Goal: Task Accomplishment & Management: Complete application form

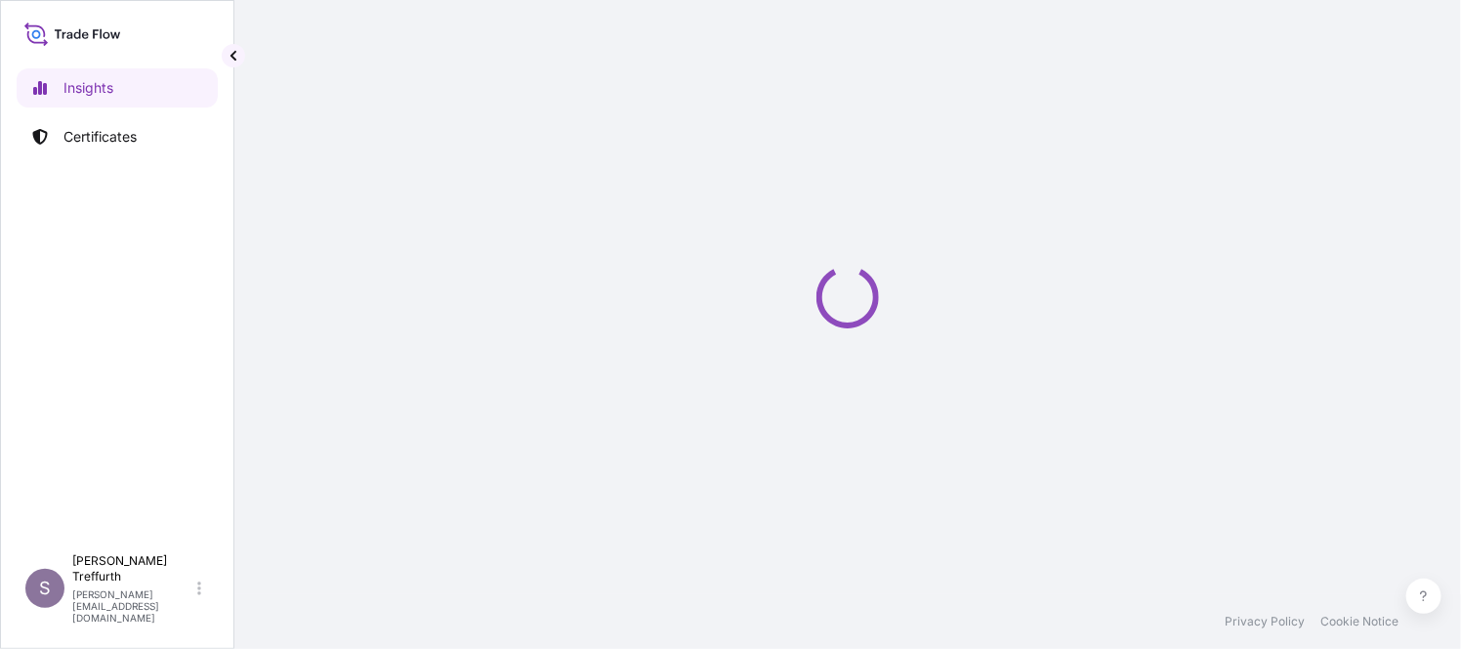
select select "2025"
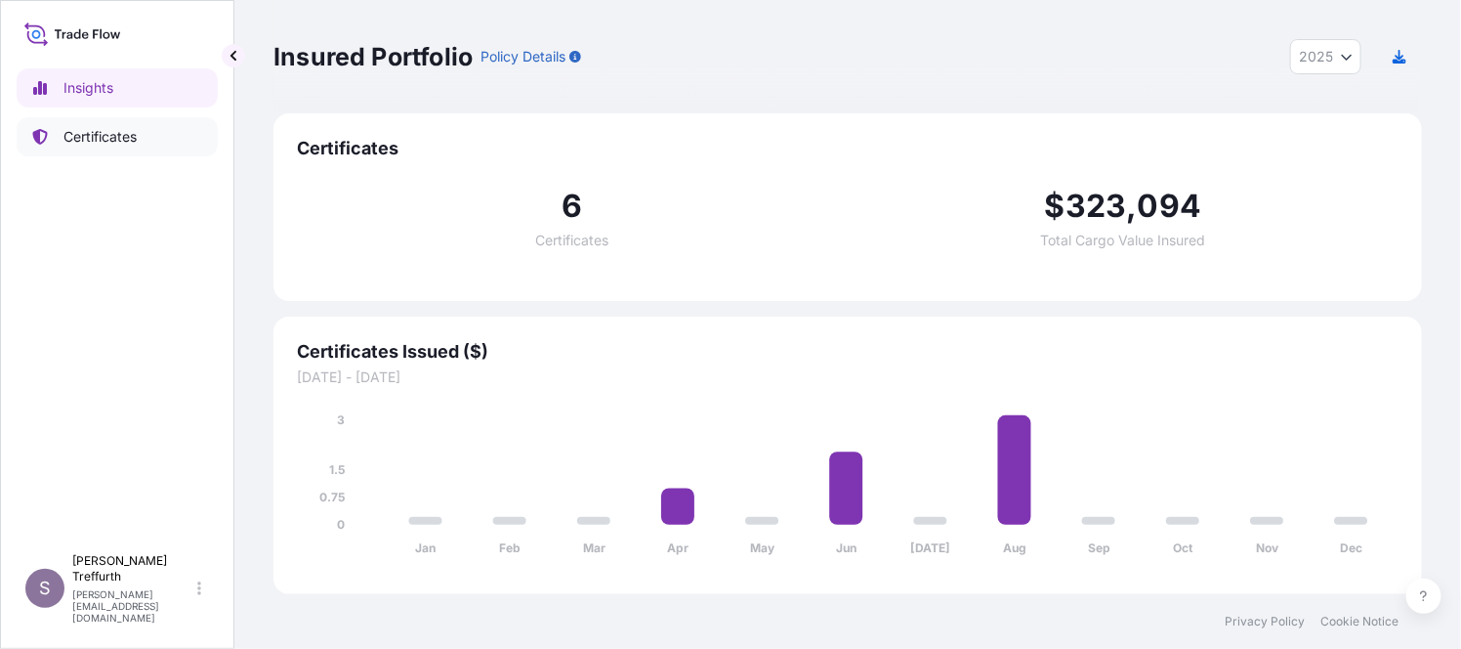
click at [110, 139] on p "Certificates" at bounding box center [99, 137] width 73 height 20
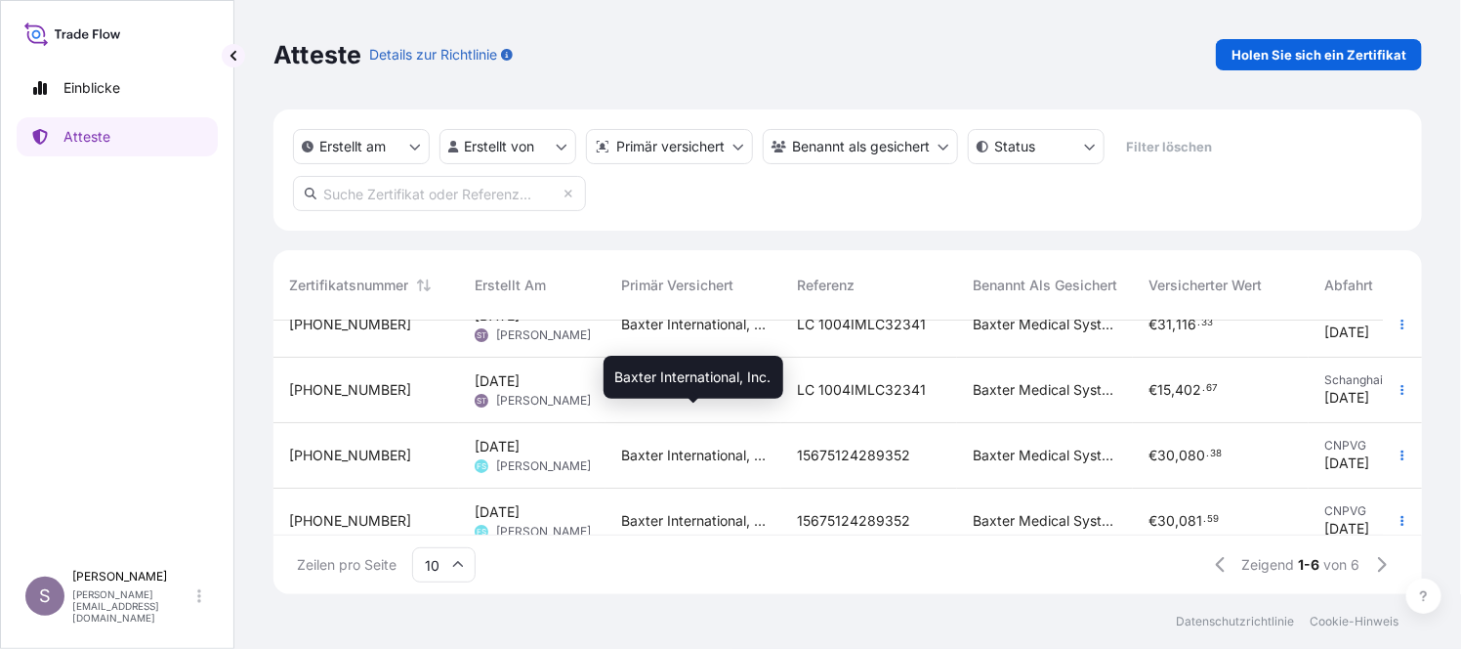
scroll to position [130, 0]
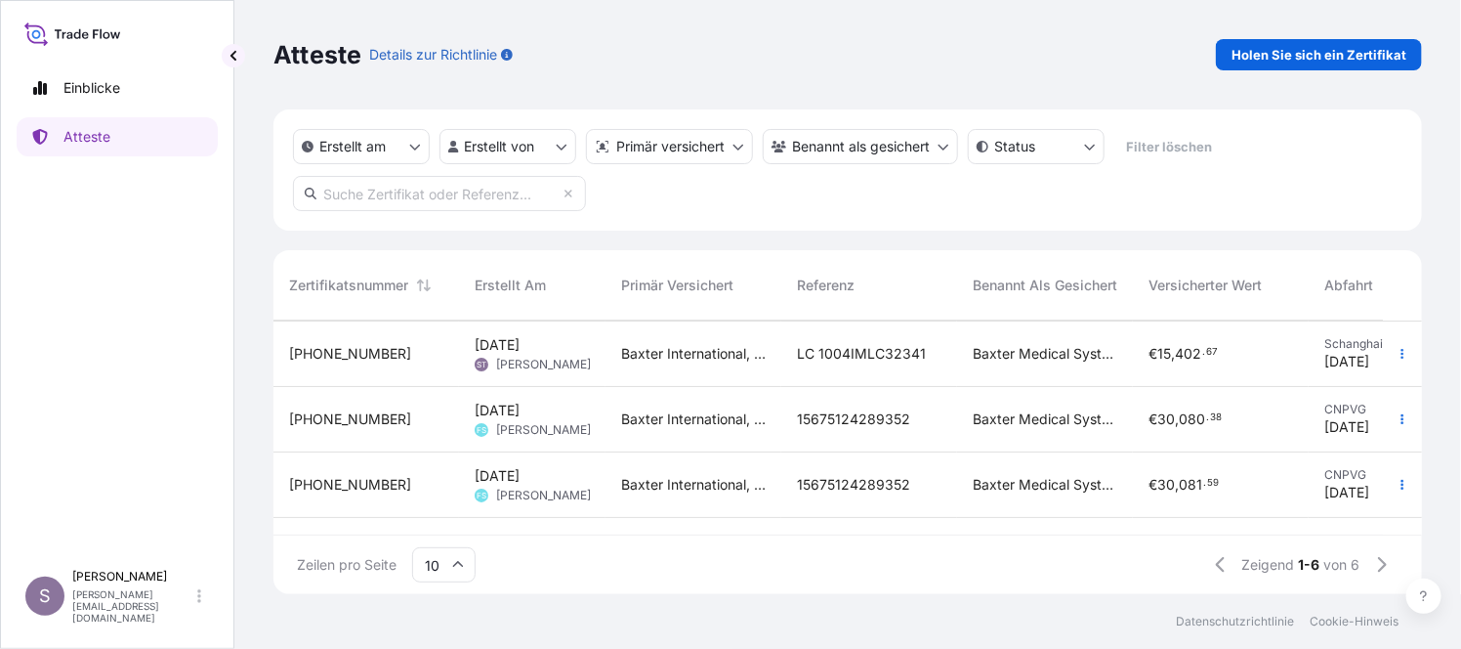
click at [798, 356] on span "LC 1004IMLC32341" at bounding box center [861, 354] width 129 height 20
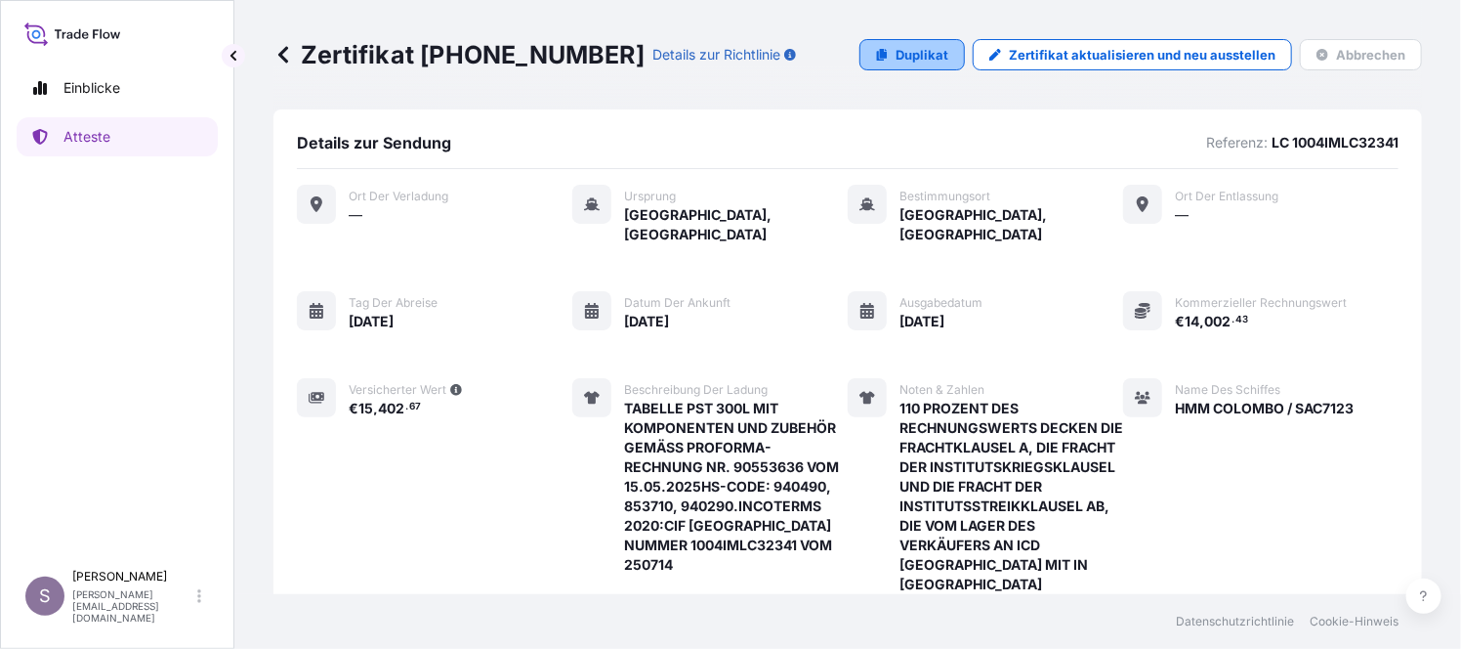
click at [929, 53] on p "Duplikat" at bounding box center [922, 55] width 53 height 20
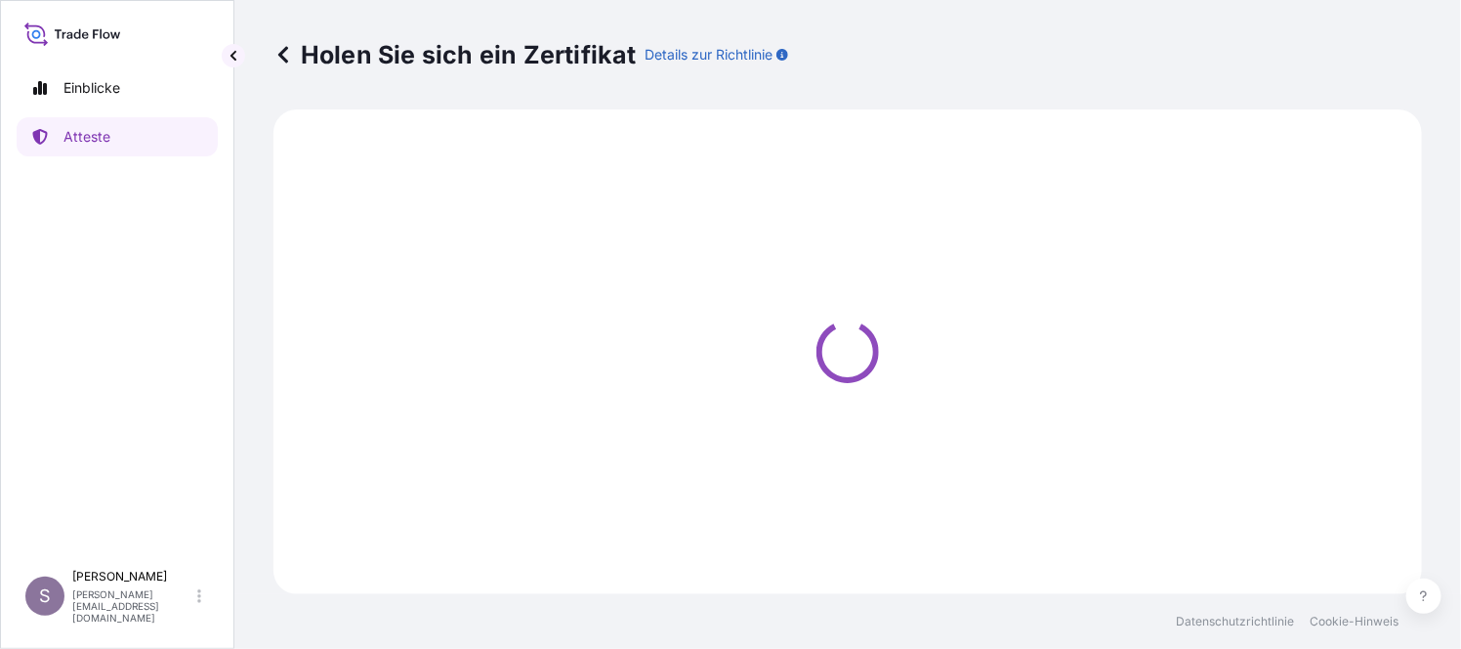
select select "Ocean Vessel"
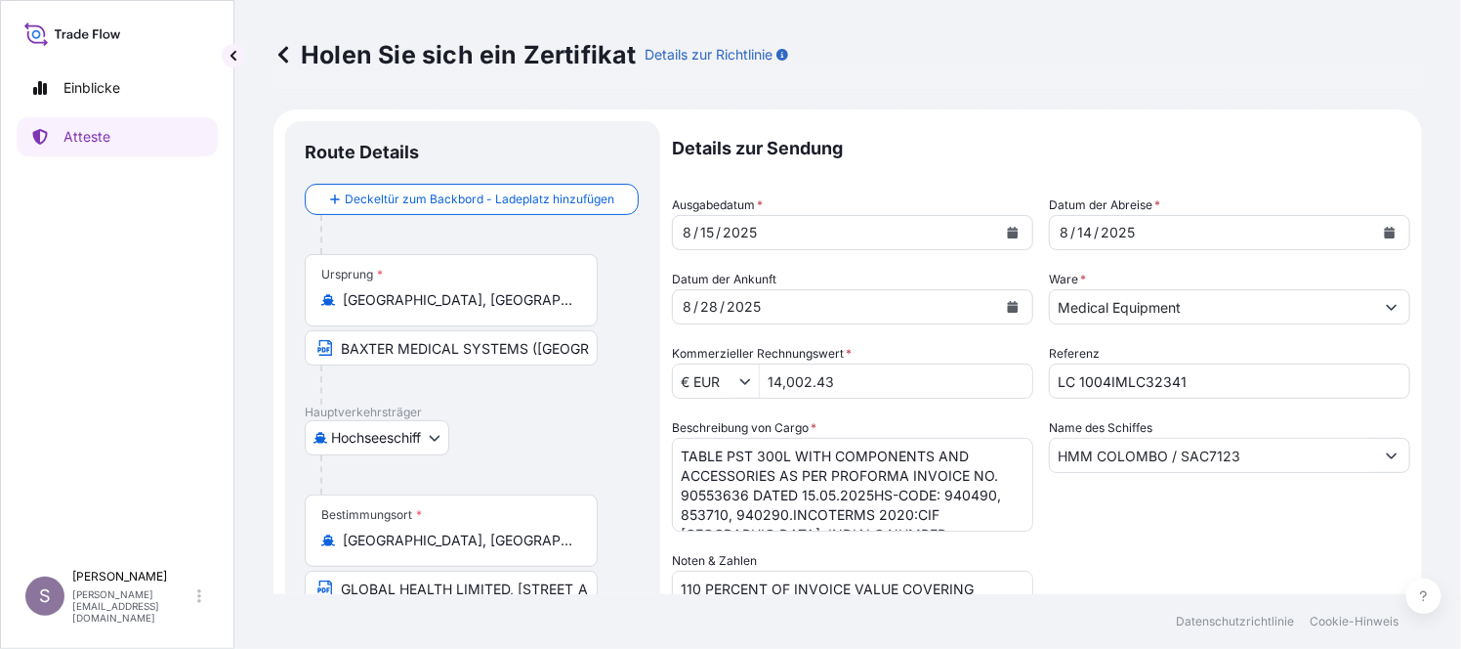
click at [1008, 232] on icon "Kalender" at bounding box center [1013, 233] width 11 height 12
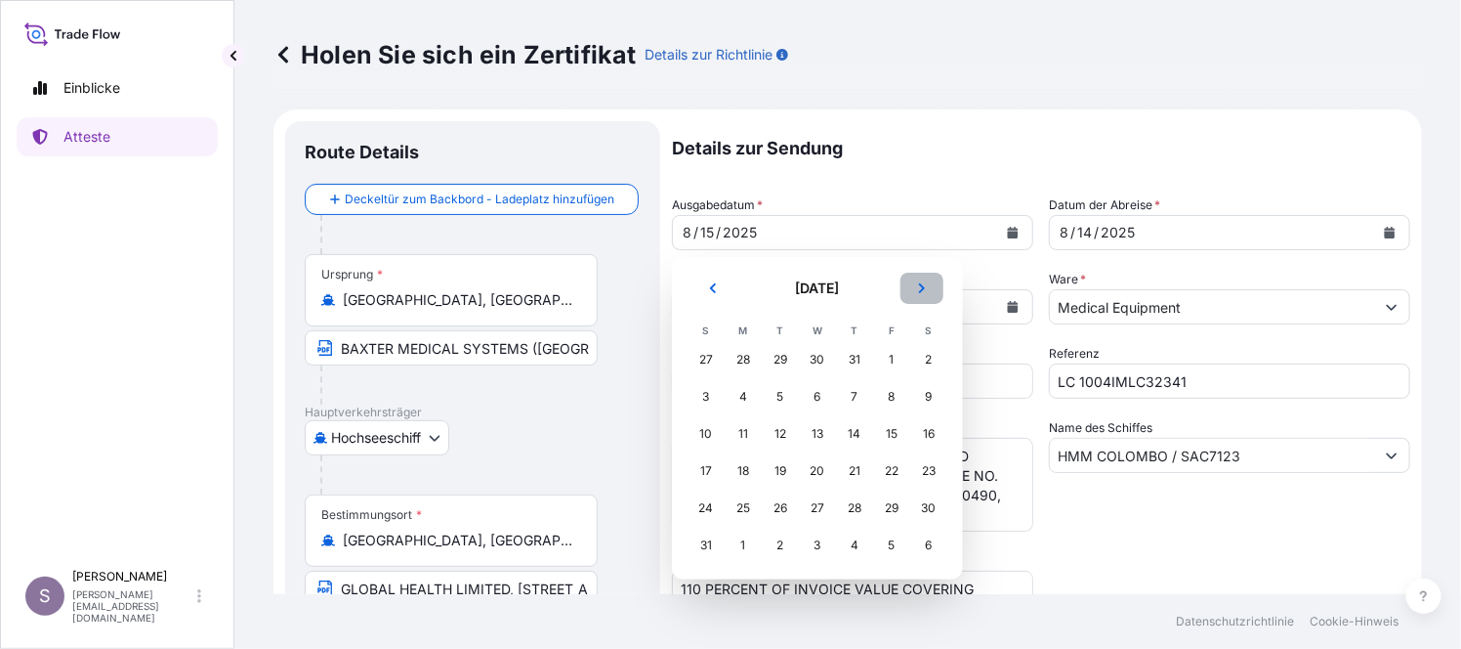
click at [926, 290] on icon "Nächster" at bounding box center [922, 288] width 12 height 12
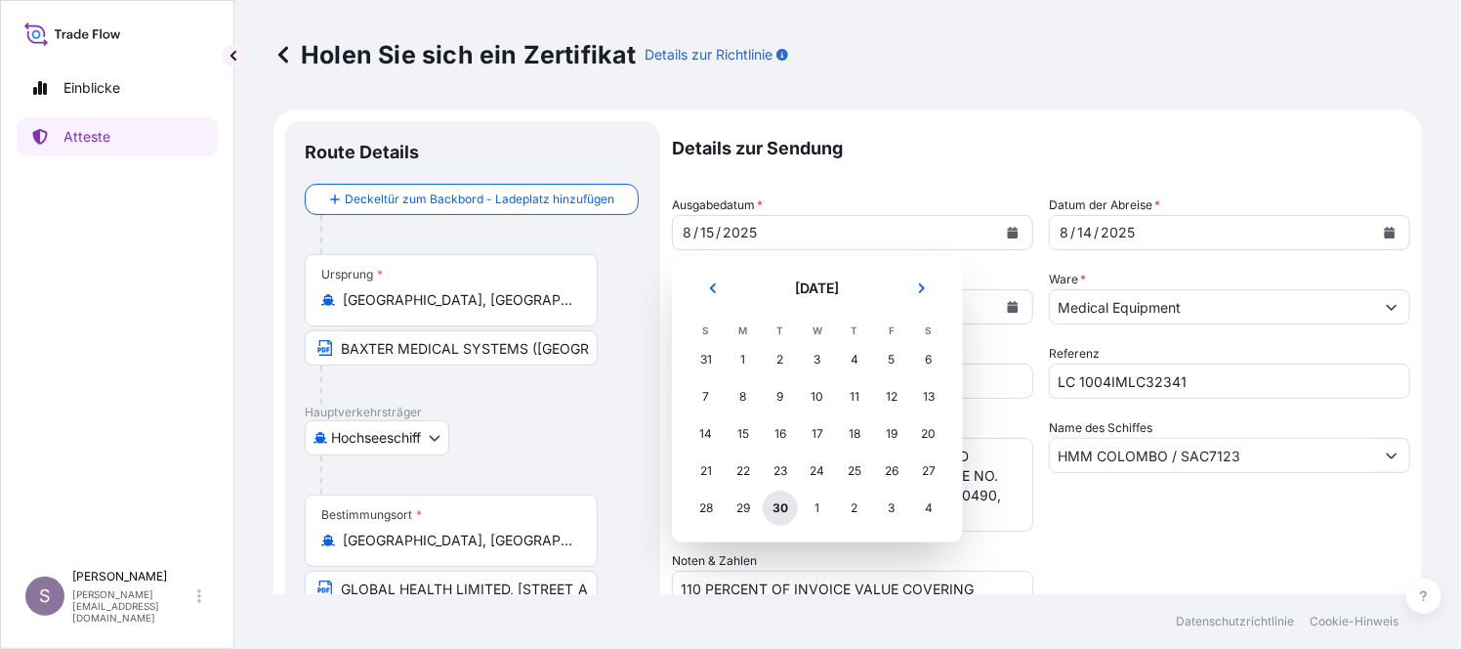
click at [787, 511] on div "30" at bounding box center [780, 507] width 35 height 35
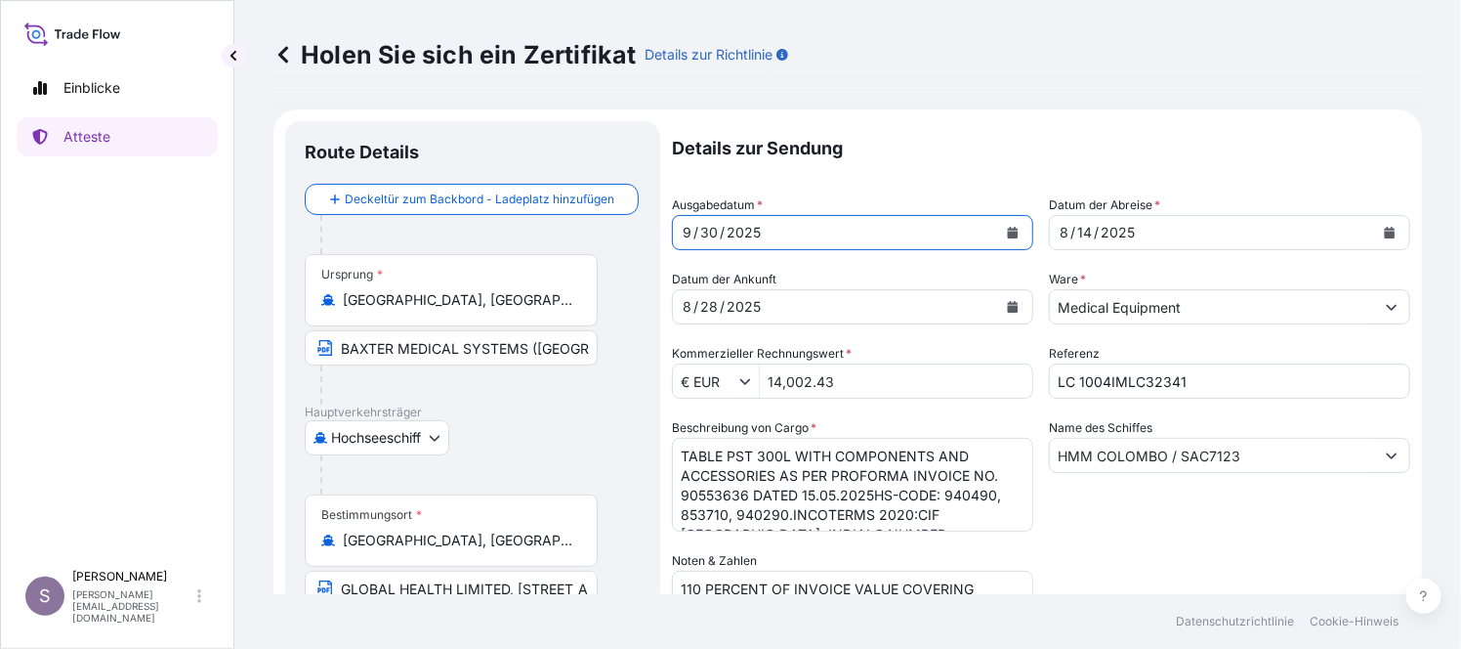
click at [1385, 232] on icon "Kalender" at bounding box center [1390, 233] width 11 height 12
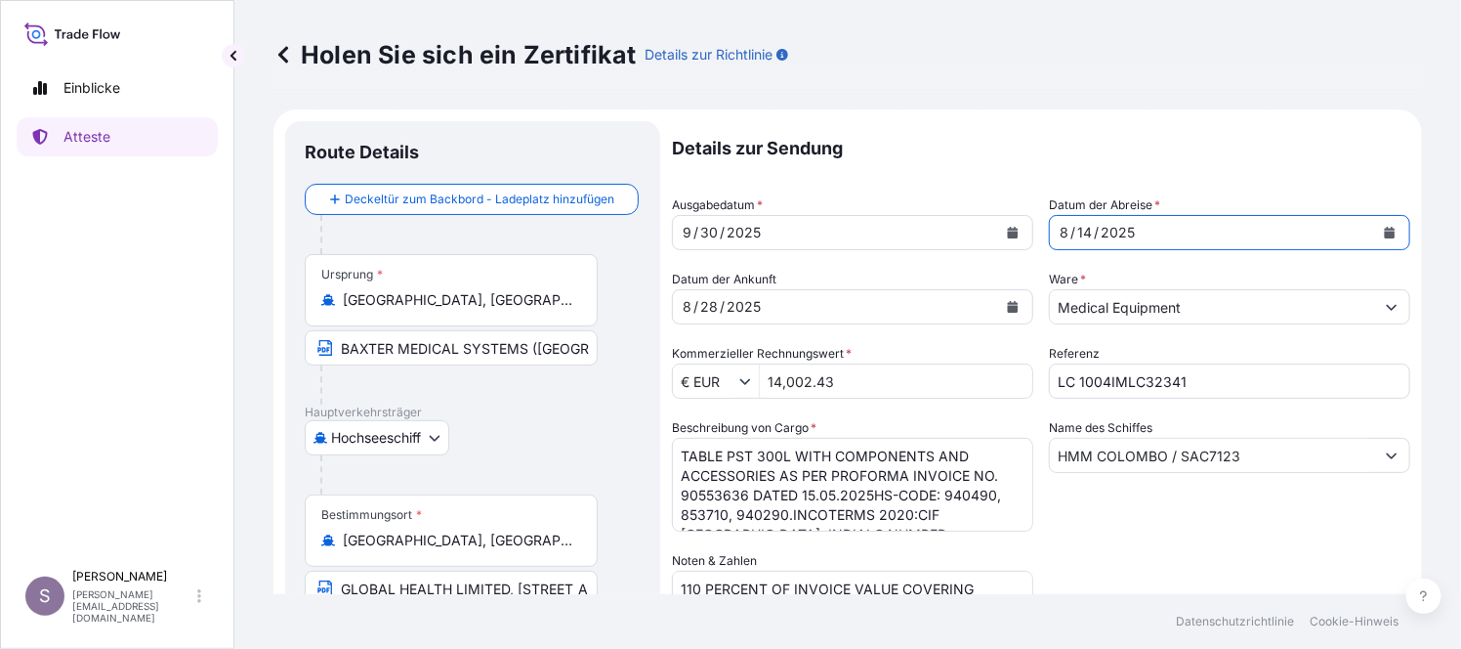
click at [1163, 232] on div "[DATE]" at bounding box center [1212, 232] width 324 height 35
click at [1385, 229] on icon "Kalender" at bounding box center [1390, 233] width 11 height 12
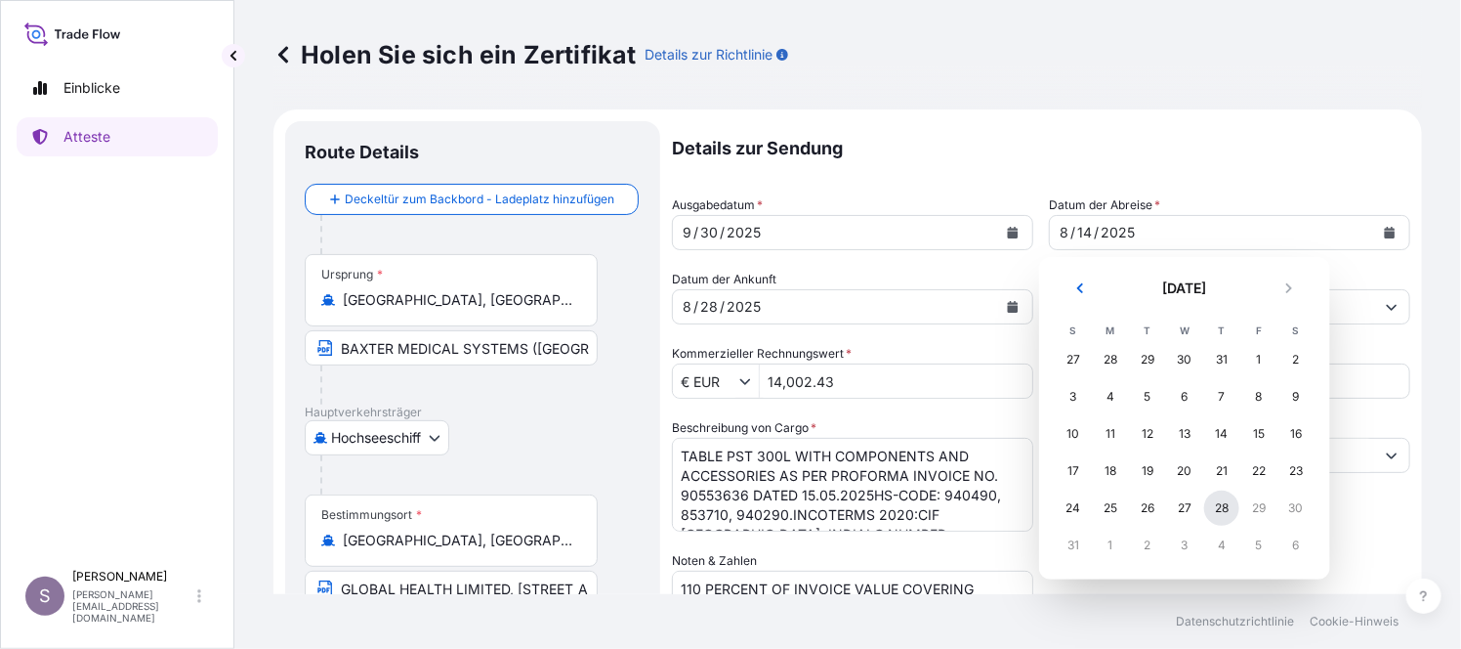
click at [1226, 505] on div "28" at bounding box center [1222, 507] width 35 height 35
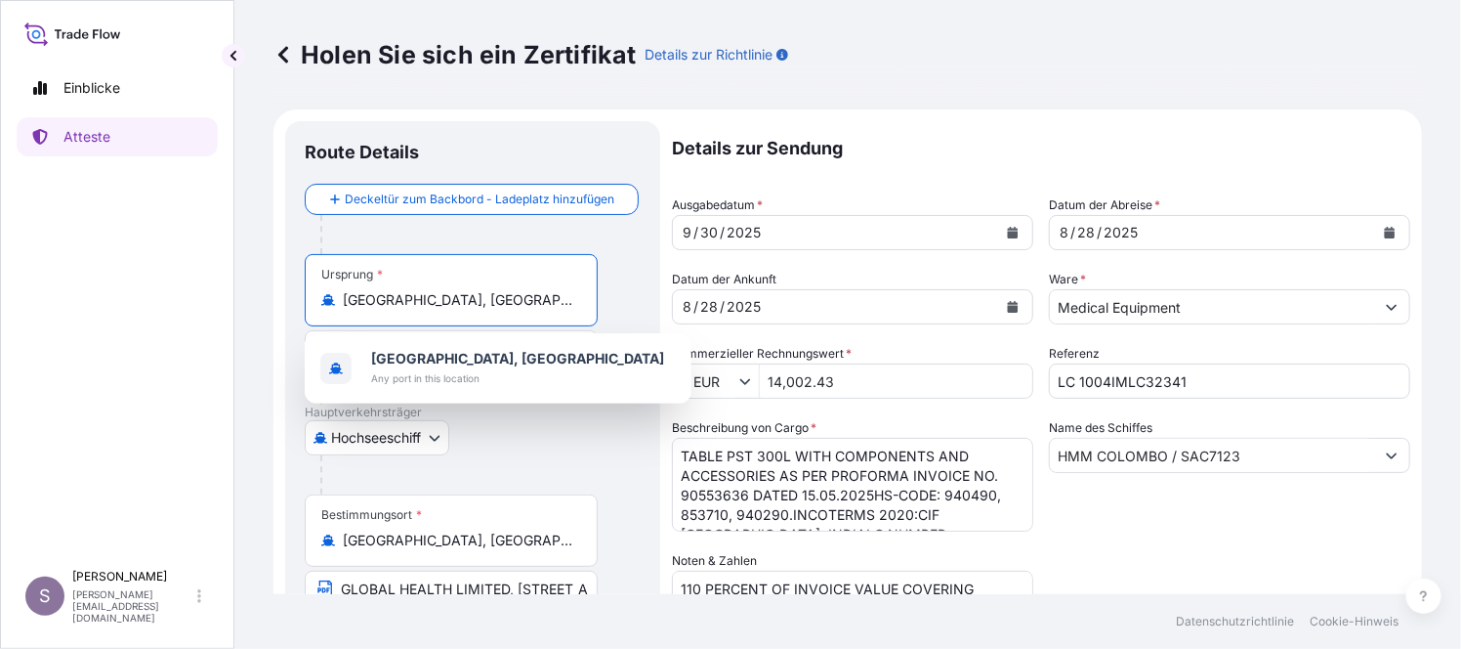
click at [430, 290] on input "[GEOGRAPHIC_DATA], [GEOGRAPHIC_DATA]" at bounding box center [458, 300] width 231 height 20
drag, startPoint x: 469, startPoint y: 302, endPoint x: 344, endPoint y: 308, distance: 125.2
click at [344, 308] on div "[GEOGRAPHIC_DATA], [GEOGRAPHIC_DATA]" at bounding box center [451, 300] width 260 height 20
paste input "Pu Dong Apt"
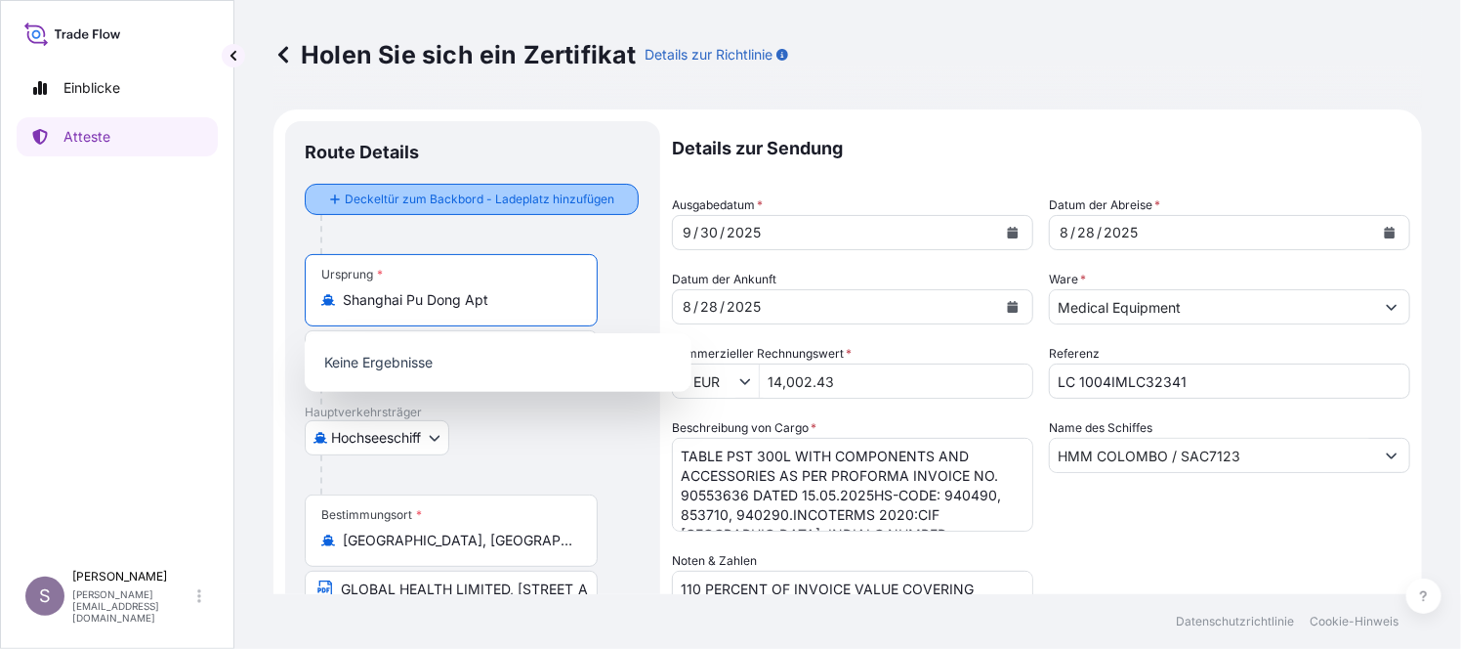
type input "[GEOGRAPHIC_DATA], [GEOGRAPHIC_DATA]"
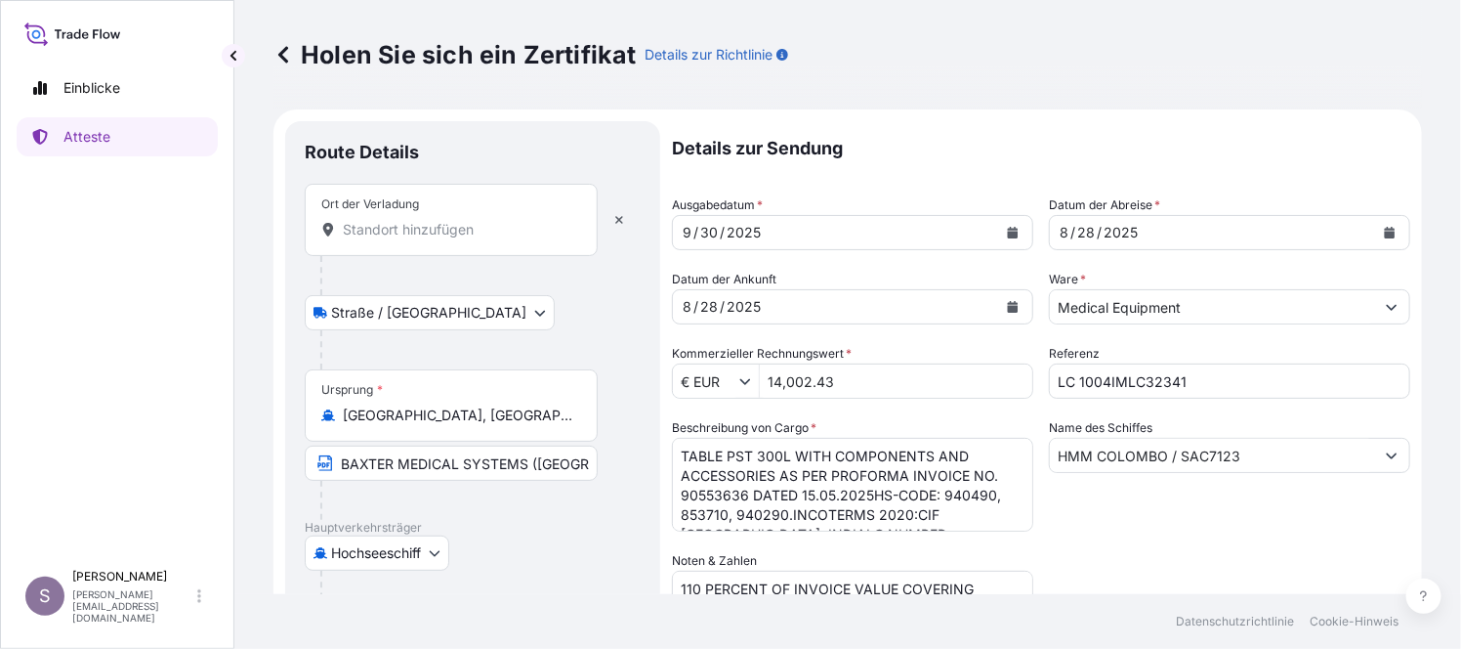
click at [430, 225] on input "Ort der Verladung" at bounding box center [458, 230] width 231 height 20
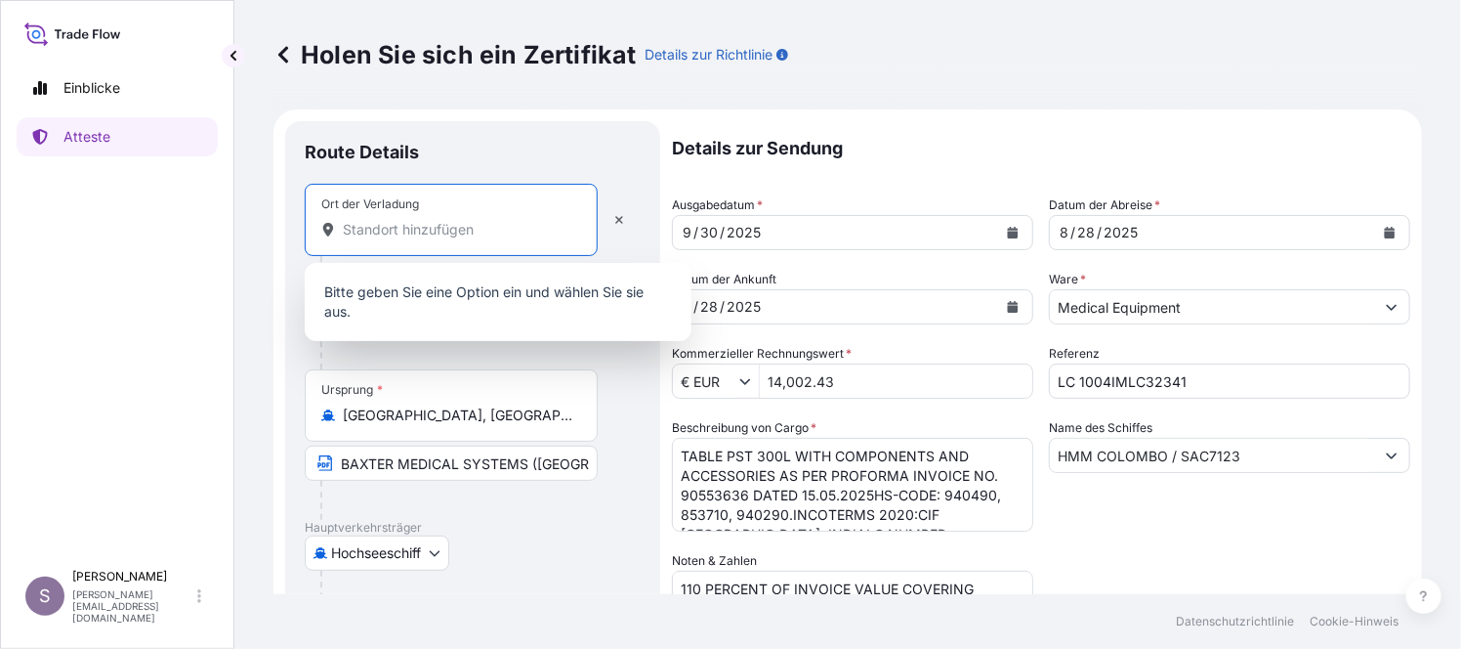
paste input "Shanghai Pu Dong Apt"
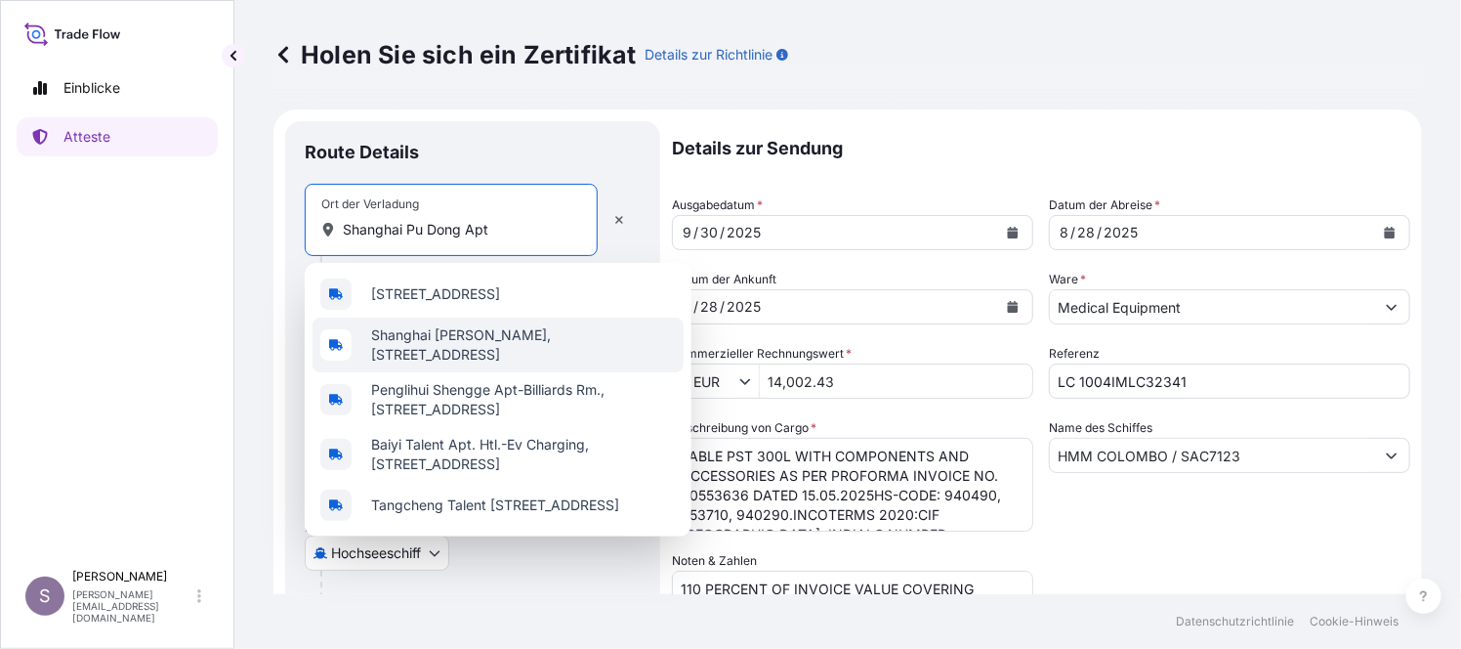
click at [494, 351] on span "Shanghai Jin Xiu Hua Cheng Apt., 1077弄 Pudong, China" at bounding box center [523, 344] width 305 height 39
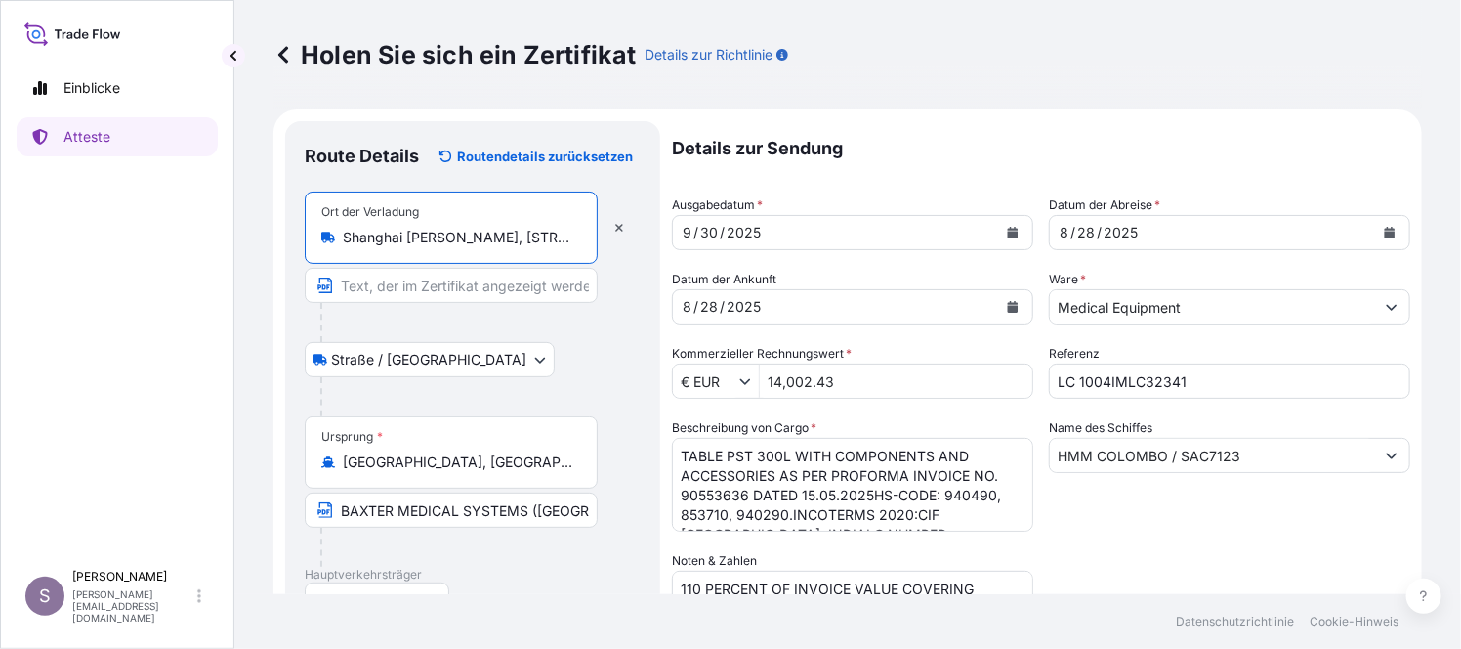
type input "Shanghai Jin Xiu Hua Cheng Apt., 1077弄 Pudong, China"
click at [470, 359] on body "Einblicke Atteste S Stefanie Treffurth stefanie_treffurth@baxter.com Holen Sie …" at bounding box center [730, 324] width 1461 height 649
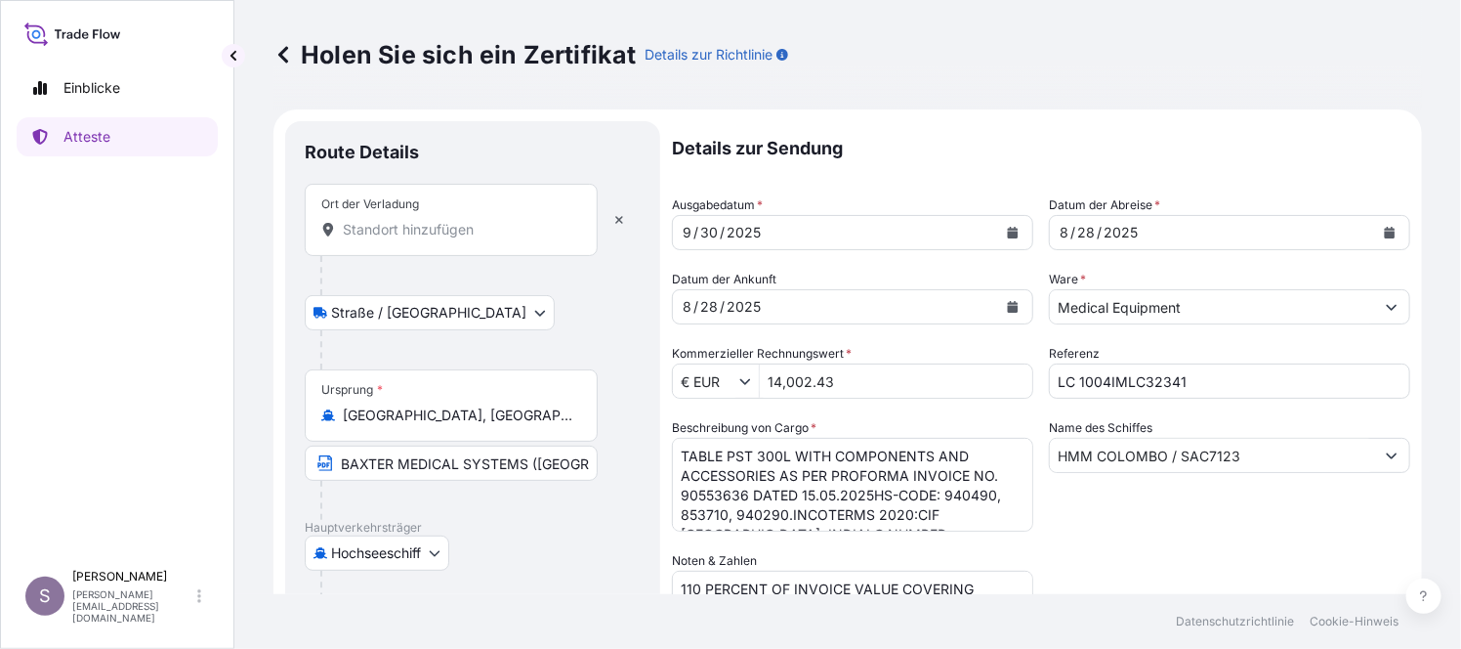
click at [473, 308] on body "Einblicke Atteste S Stefanie Treffurth stefanie_treffurth@baxter.com Holen Sie …" at bounding box center [730, 324] width 1461 height 649
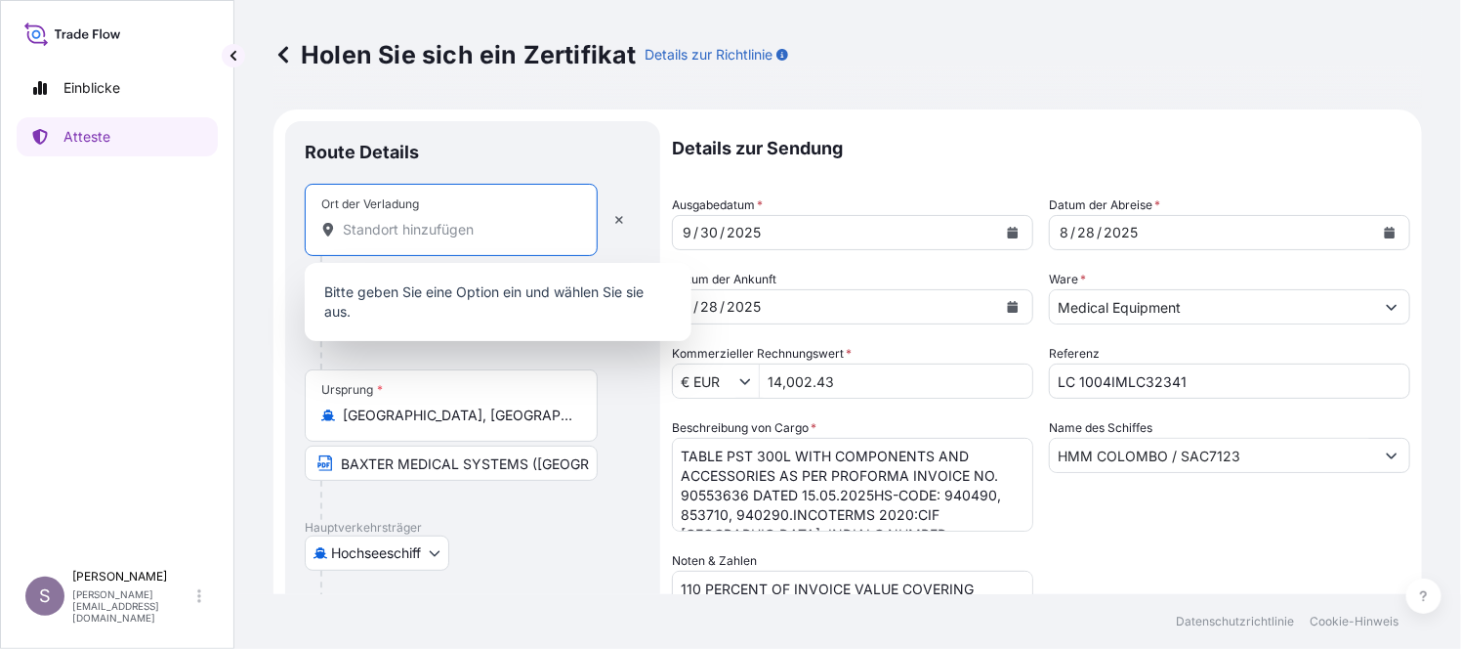
click at [425, 228] on input "Ort der Verladung" at bounding box center [458, 230] width 231 height 20
drag, startPoint x: 425, startPoint y: 228, endPoint x: 394, endPoint y: 226, distance: 31.3
click at [394, 226] on input "Ort der Verladung" at bounding box center [458, 230] width 231 height 20
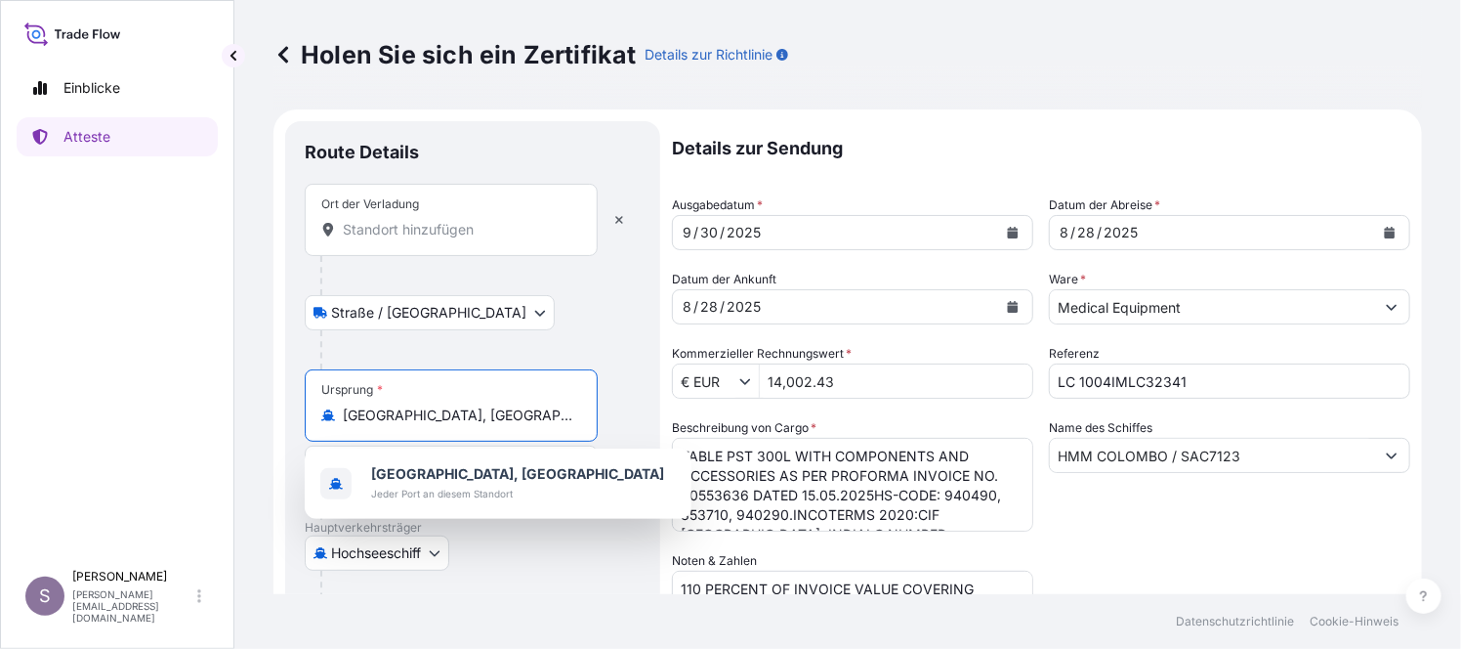
drag, startPoint x: 460, startPoint y: 409, endPoint x: 348, endPoint y: 412, distance: 112.4
click at [348, 412] on input "[GEOGRAPHIC_DATA], [GEOGRAPHIC_DATA]" at bounding box center [458, 415] width 231 height 20
click at [394, 416] on input "[GEOGRAPHIC_DATA], [GEOGRAPHIC_DATA]" at bounding box center [458, 415] width 231 height 20
drag, startPoint x: 437, startPoint y: 412, endPoint x: 321, endPoint y: 409, distance: 115.3
click at [319, 411] on div "Ursprung * Shanghai, China" at bounding box center [451, 405] width 293 height 72
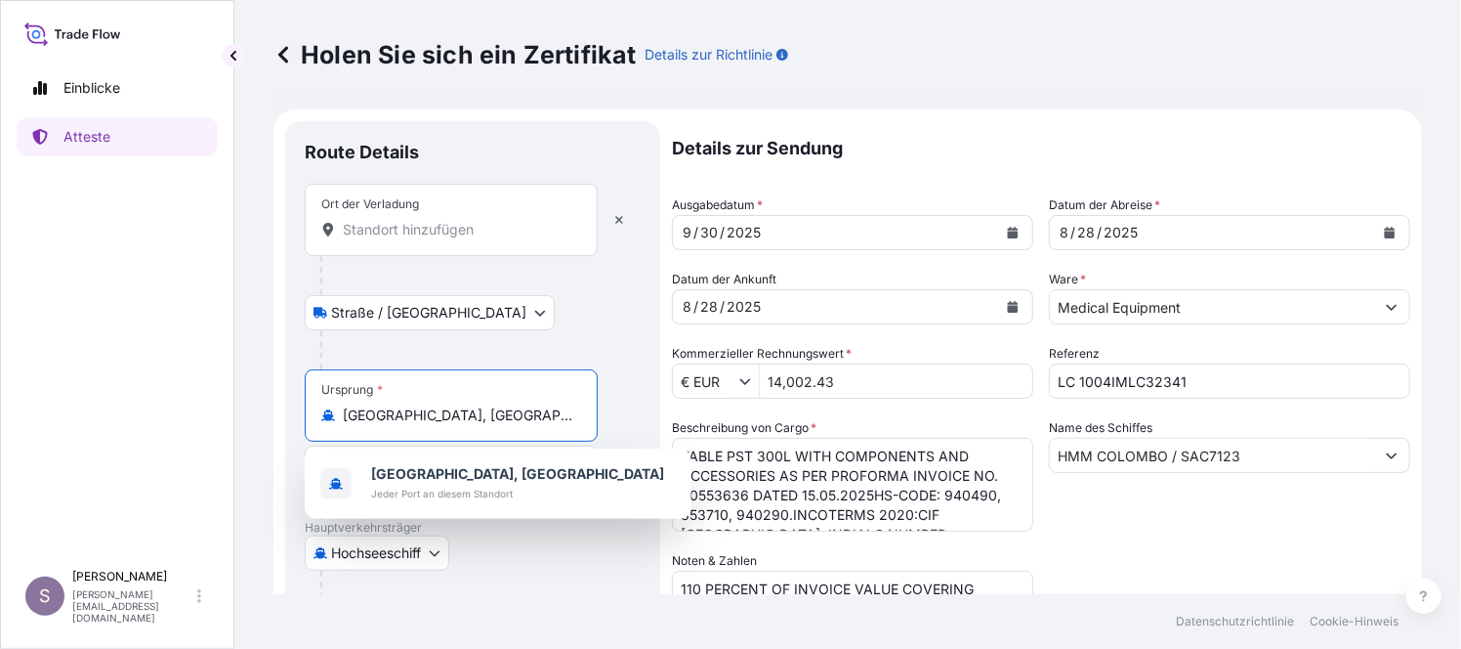
paste input "Pu Dong Apt"
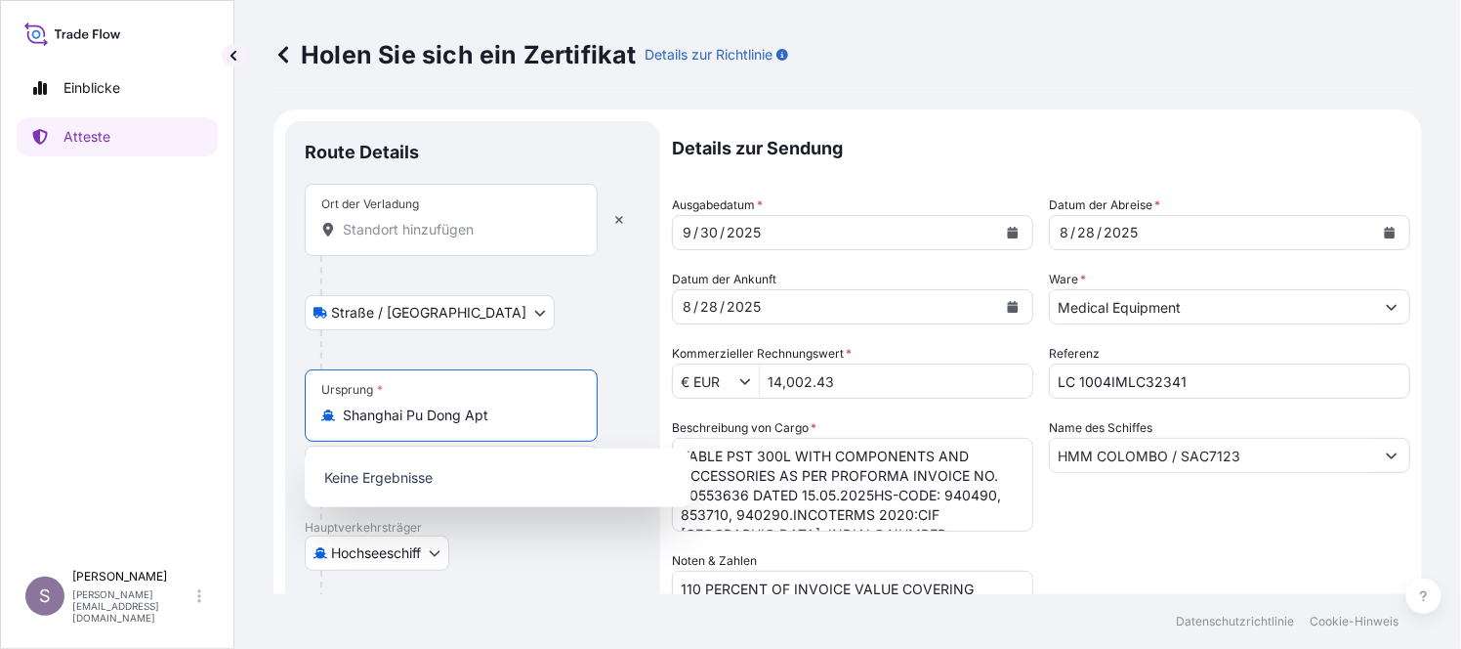
type input "[GEOGRAPHIC_DATA], [GEOGRAPHIC_DATA]"
click at [562, 278] on div at bounding box center [480, 275] width 320 height 39
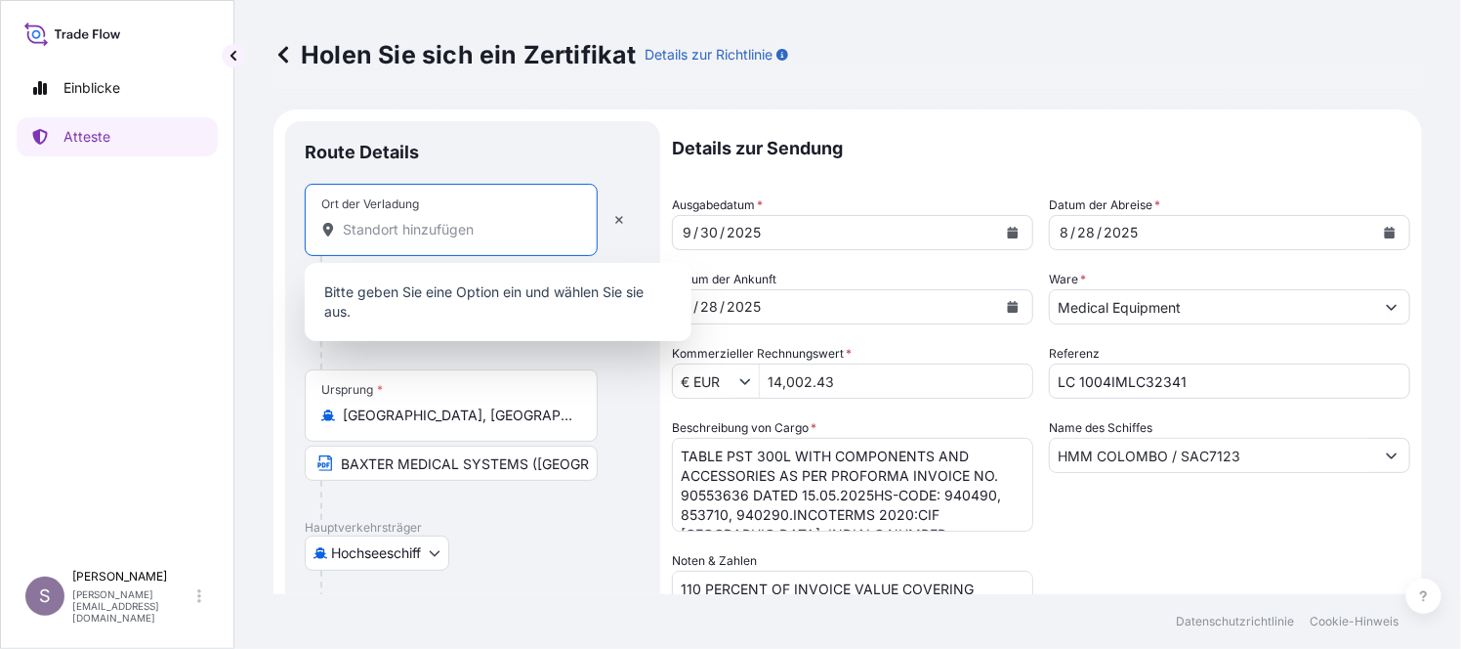
click at [444, 228] on input "Ort der Verladung" at bounding box center [458, 230] width 231 height 20
click at [444, 227] on input "Ort der Verladung" at bounding box center [458, 230] width 231 height 20
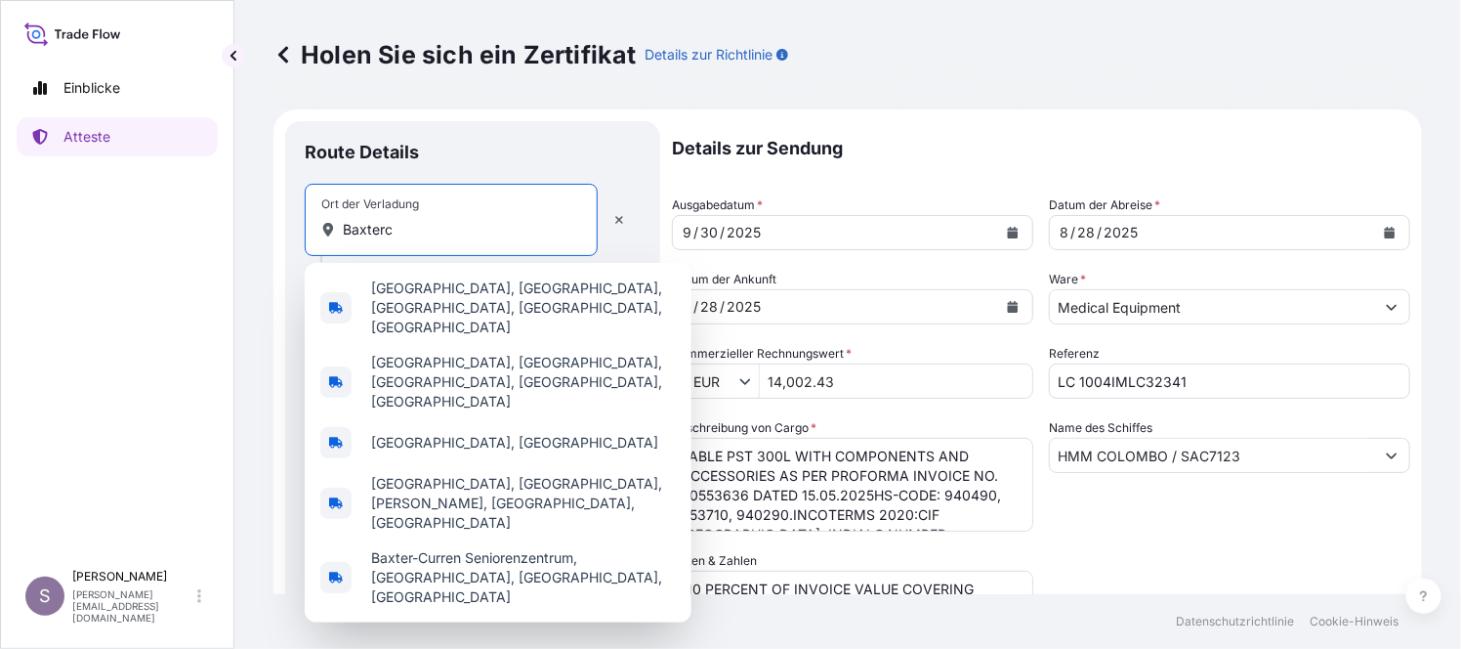
type input "Baxter"
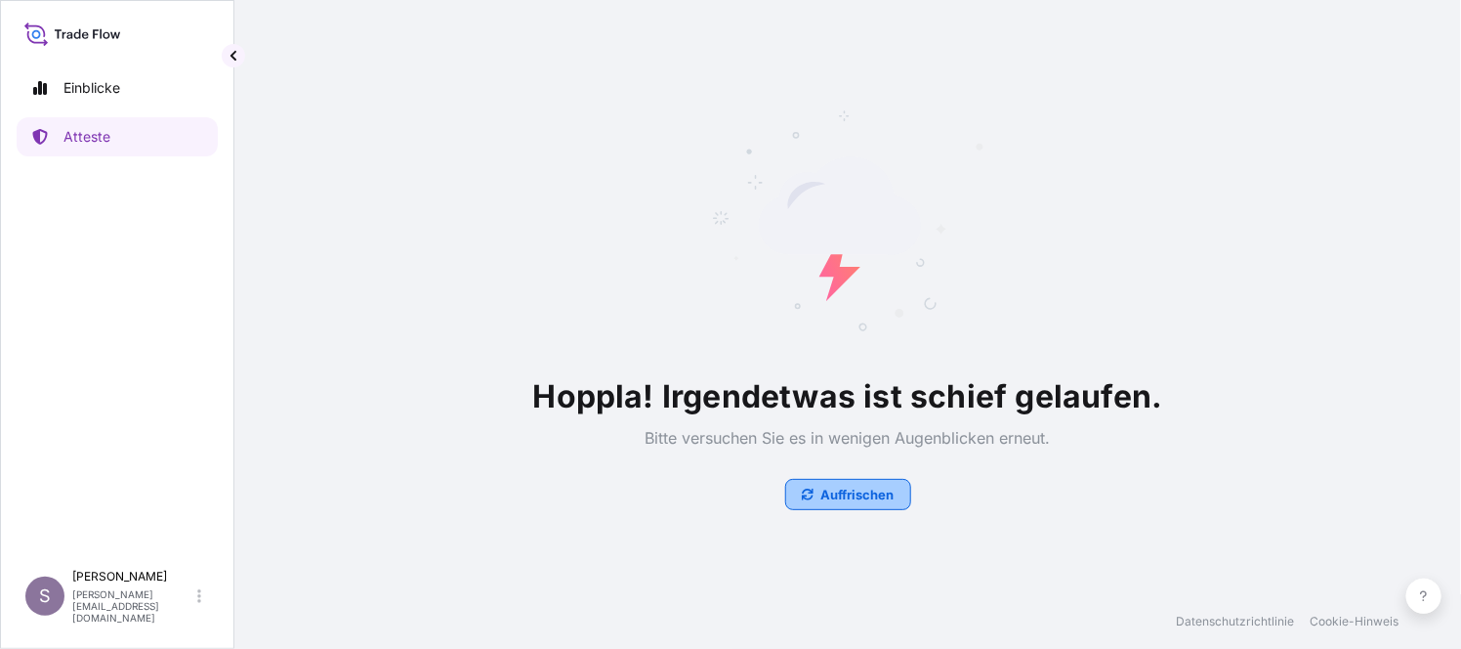
click at [887, 490] on p "Auffrischen" at bounding box center [858, 495] width 73 height 20
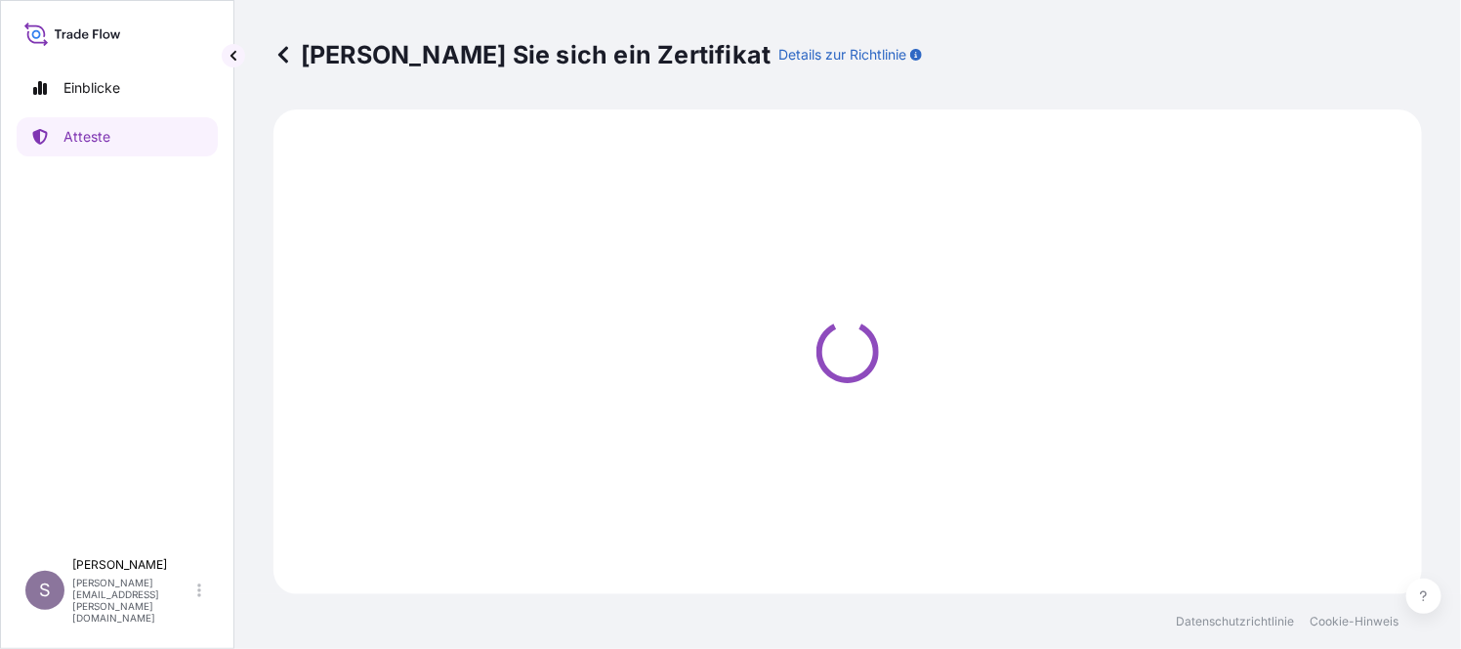
select select "Ocean Vessel"
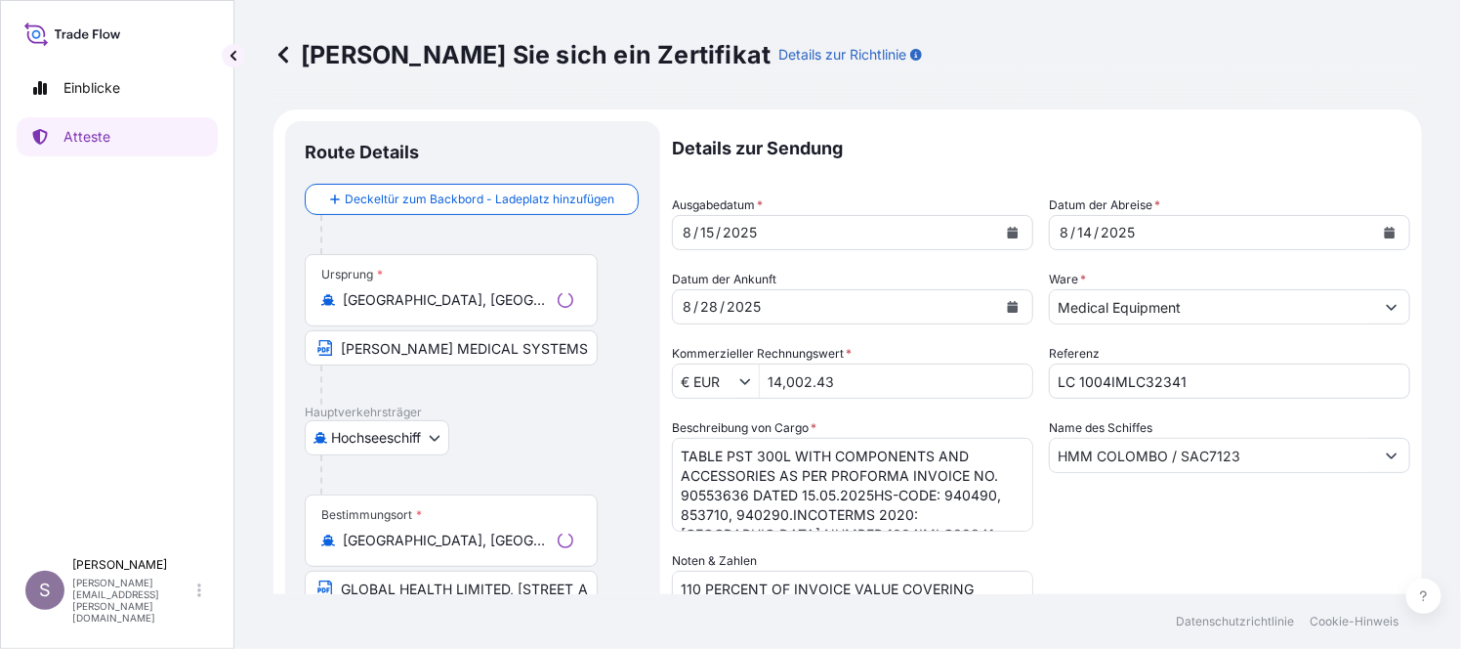
select select "31468"
click at [437, 436] on body "Einblicke Atteste S [PERSON_NAME] [EMAIL_ADDRESS][PERSON_NAME][DOMAIN_NAME] [PE…" at bounding box center [730, 324] width 1461 height 649
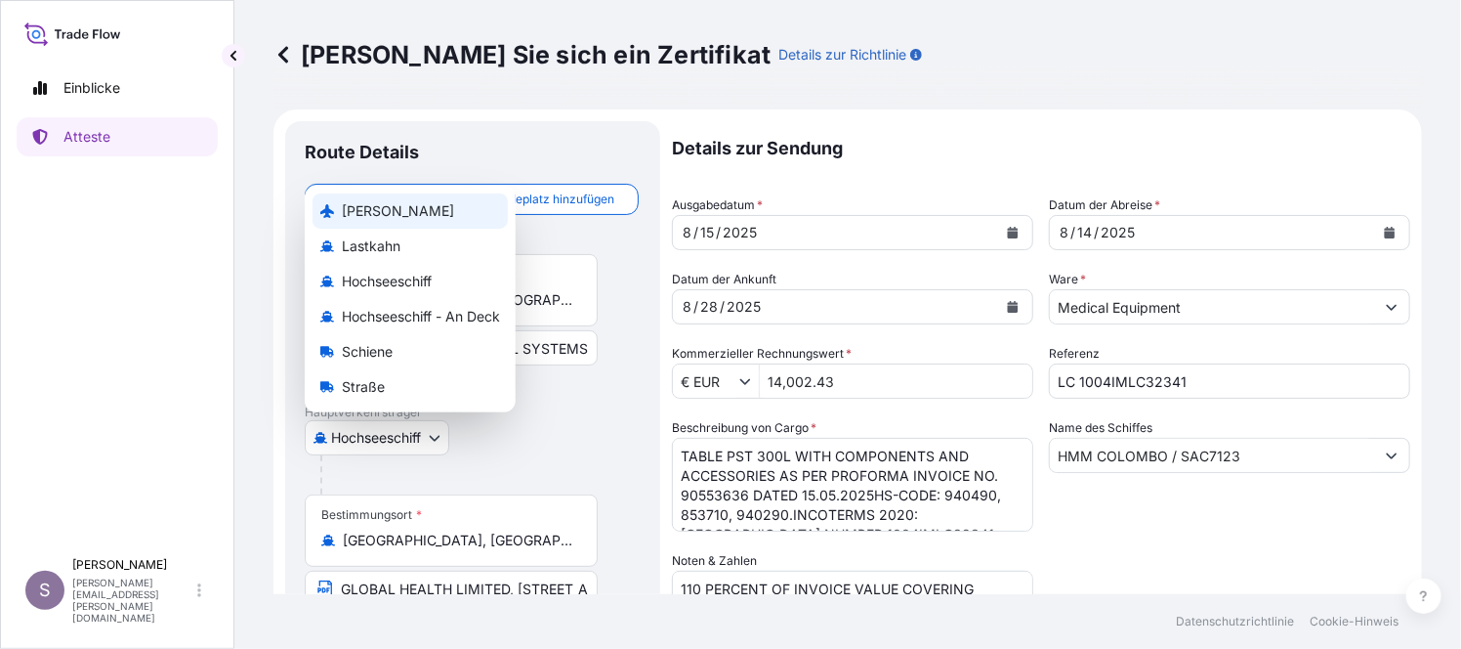
click at [384, 206] on div "[PERSON_NAME]" at bounding box center [410, 210] width 195 height 35
select select "Air"
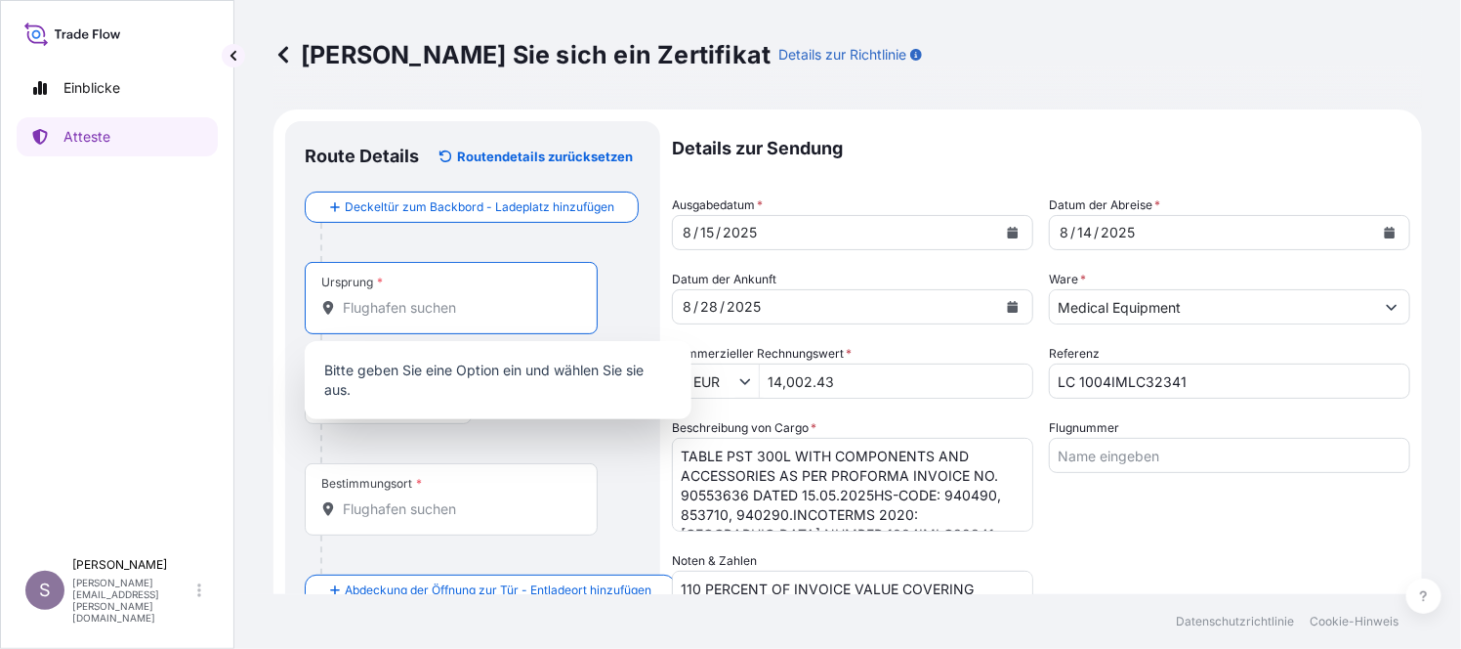
click at [355, 307] on input "Ursprung *" at bounding box center [458, 308] width 231 height 20
paste input "Shanghai Pu Dong Apt"
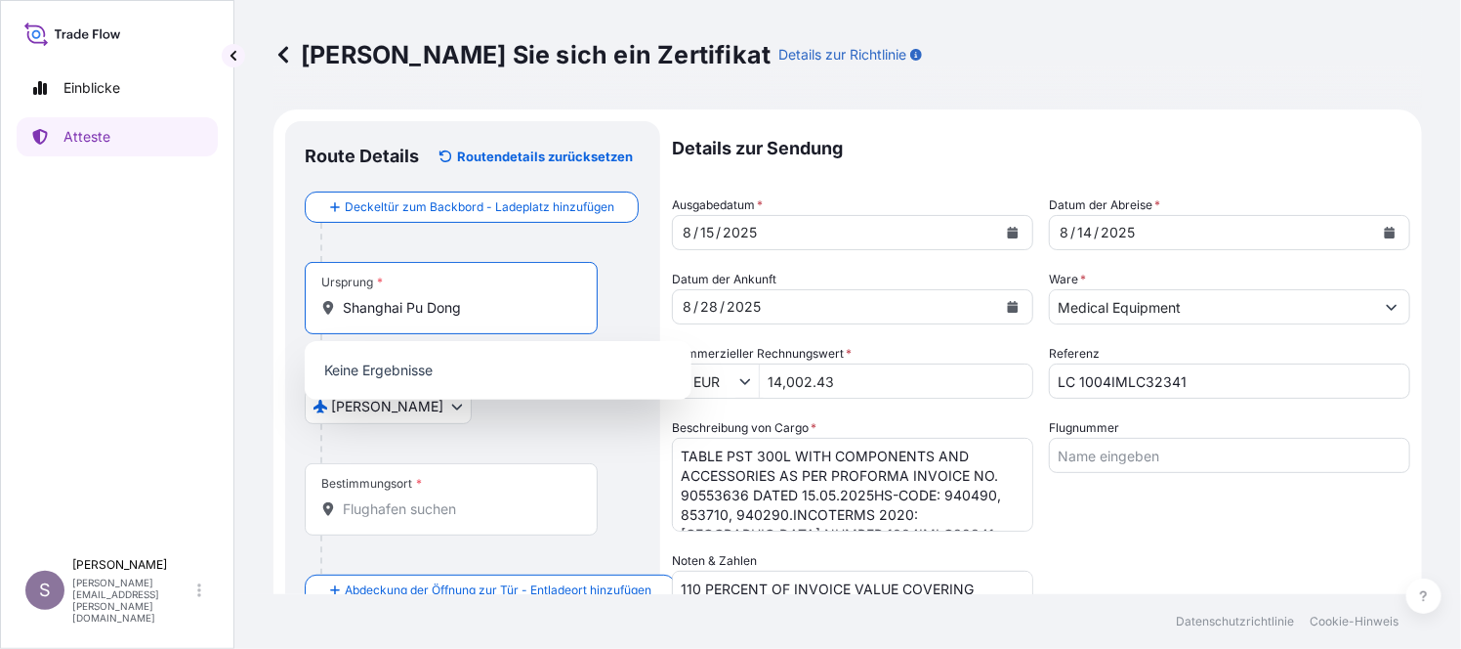
click at [464, 309] on input "Shanghai Pu Dong" at bounding box center [458, 308] width 231 height 20
click at [519, 434] on div at bounding box center [480, 443] width 320 height 39
click at [400, 308] on input "Shanghai Pu Dong" at bounding box center [458, 308] width 231 height 20
drag, startPoint x: 485, startPoint y: 307, endPoint x: 403, endPoint y: 306, distance: 81.1
click at [403, 306] on input "Shanghai Pu Dong" at bounding box center [458, 308] width 231 height 20
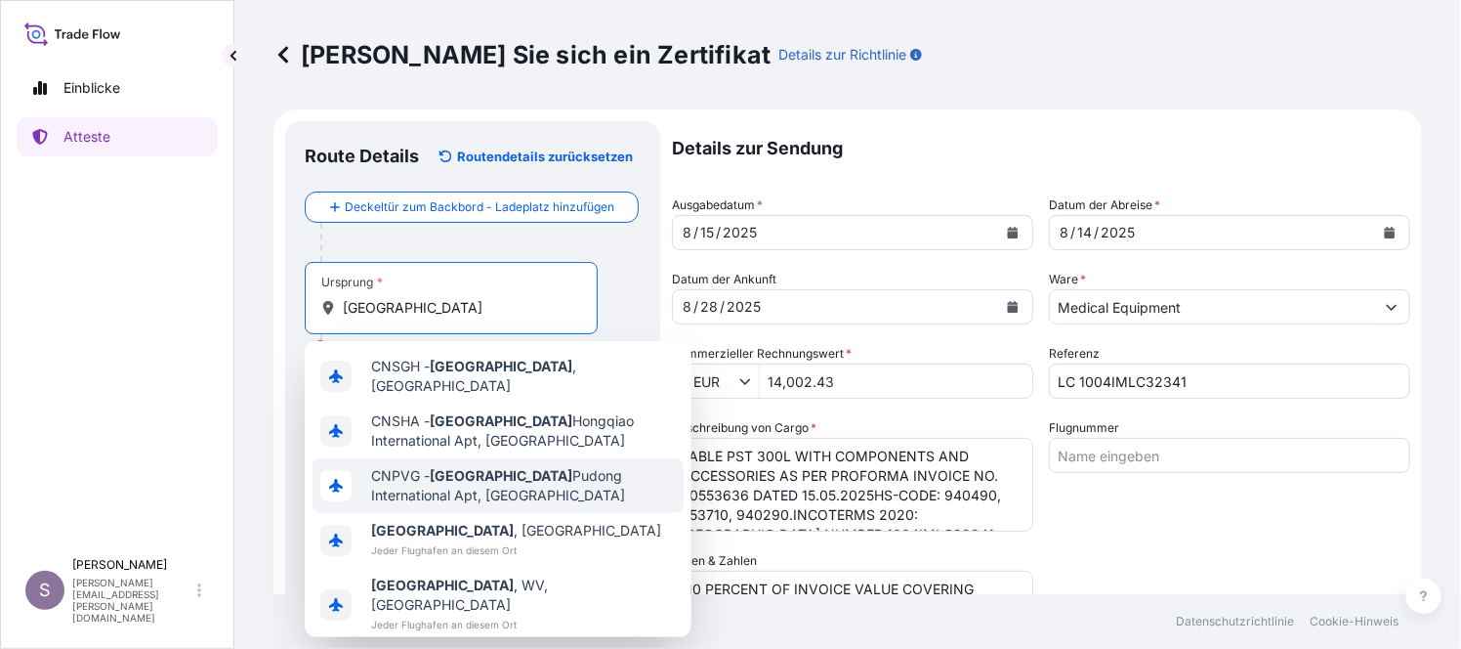
click at [573, 466] on span "CNPVG - Shanghai Pudong International Apt, [GEOGRAPHIC_DATA]" at bounding box center [523, 485] width 305 height 39
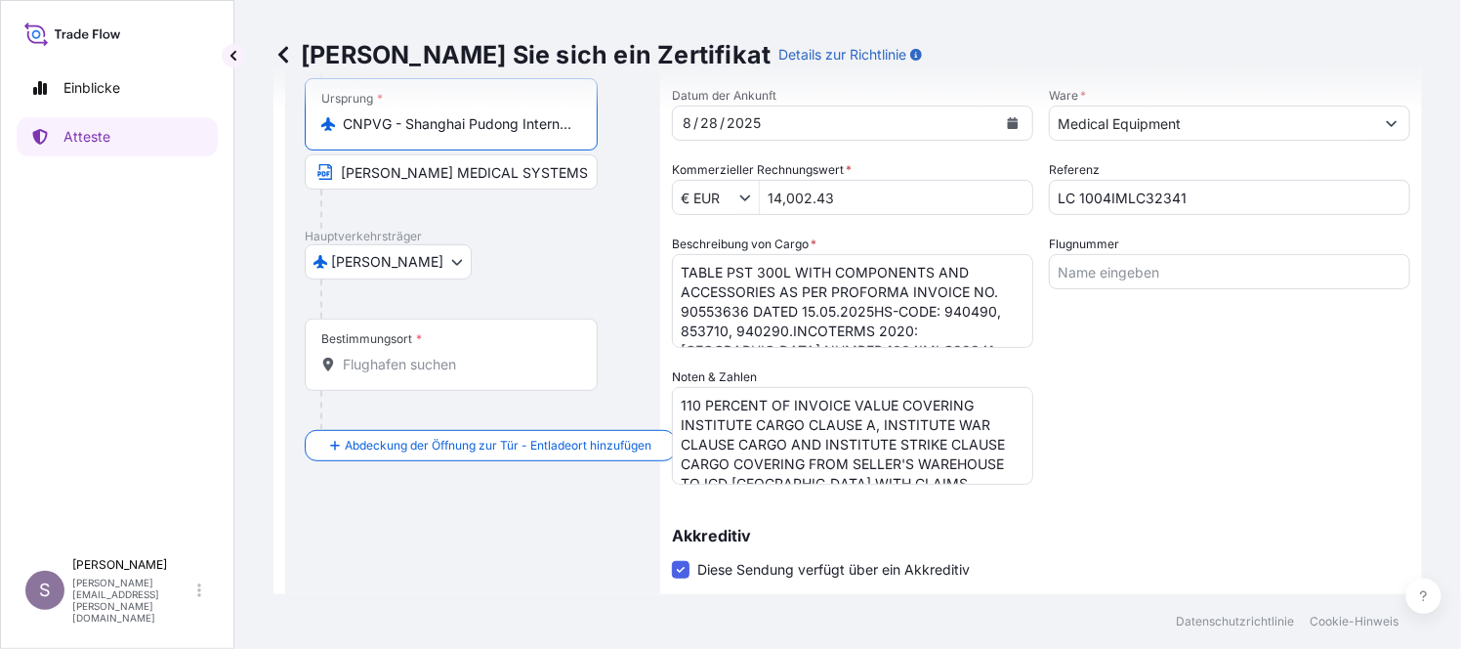
scroll to position [260, 0]
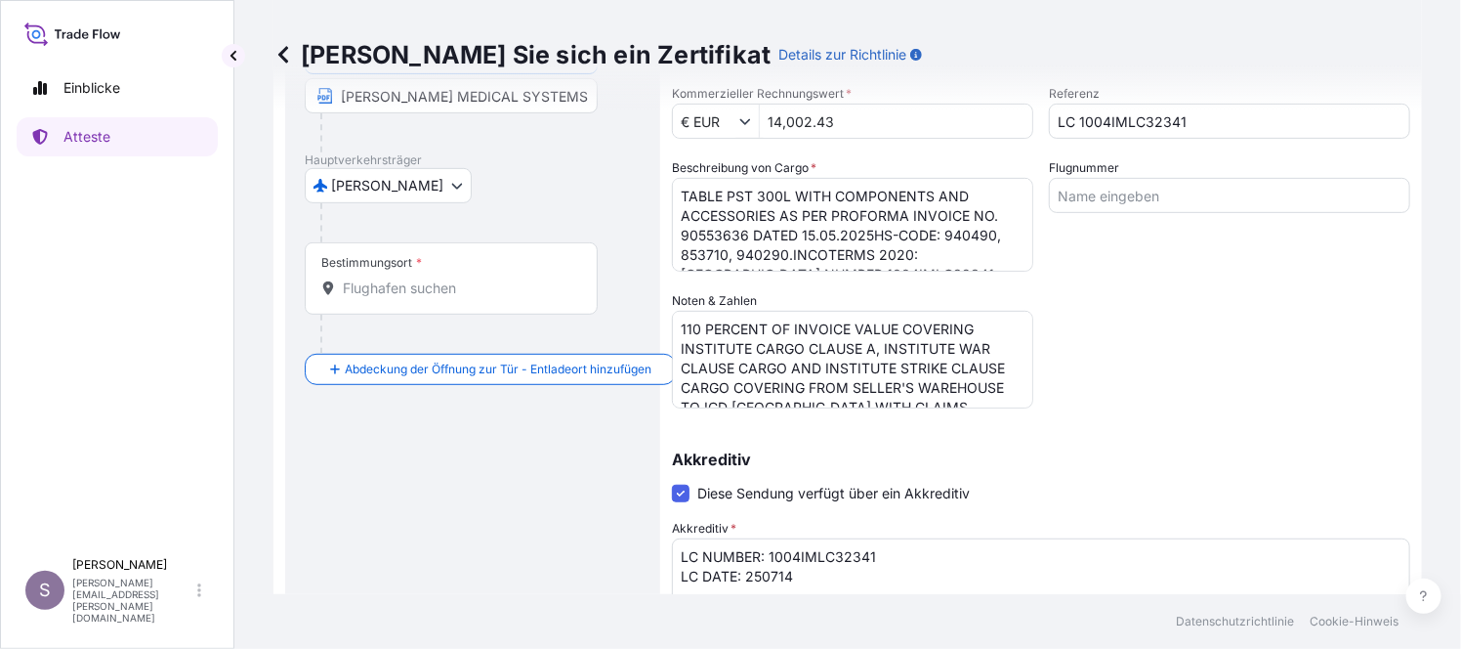
type input "CNPVG - Shanghai Pudong International Apt, [GEOGRAPHIC_DATA]"
click at [419, 296] on div "Bestimmungsort *" at bounding box center [451, 278] width 293 height 72
click at [419, 296] on input "Bestimmungsort *" at bounding box center [458, 288] width 231 height 20
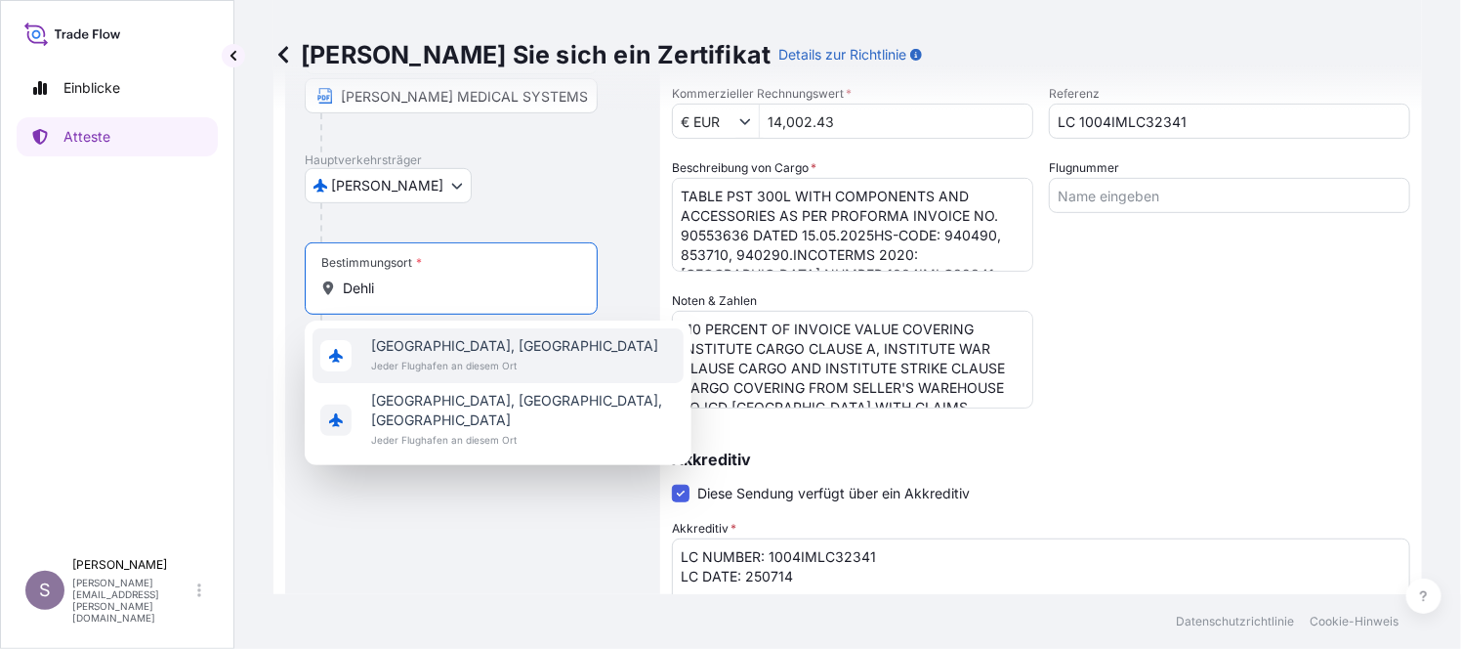
click at [430, 356] on span "Jeder Flughafen an diesem Ort" at bounding box center [514, 366] width 287 height 20
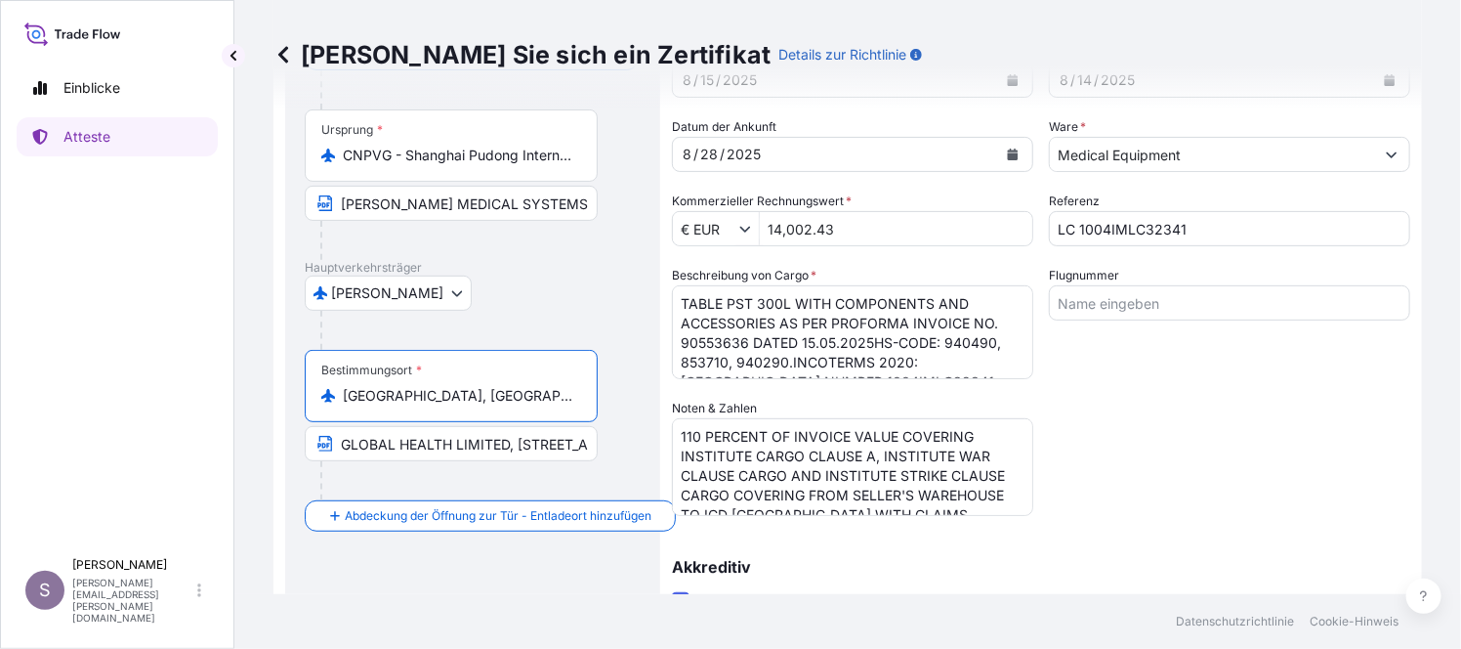
scroll to position [0, 0]
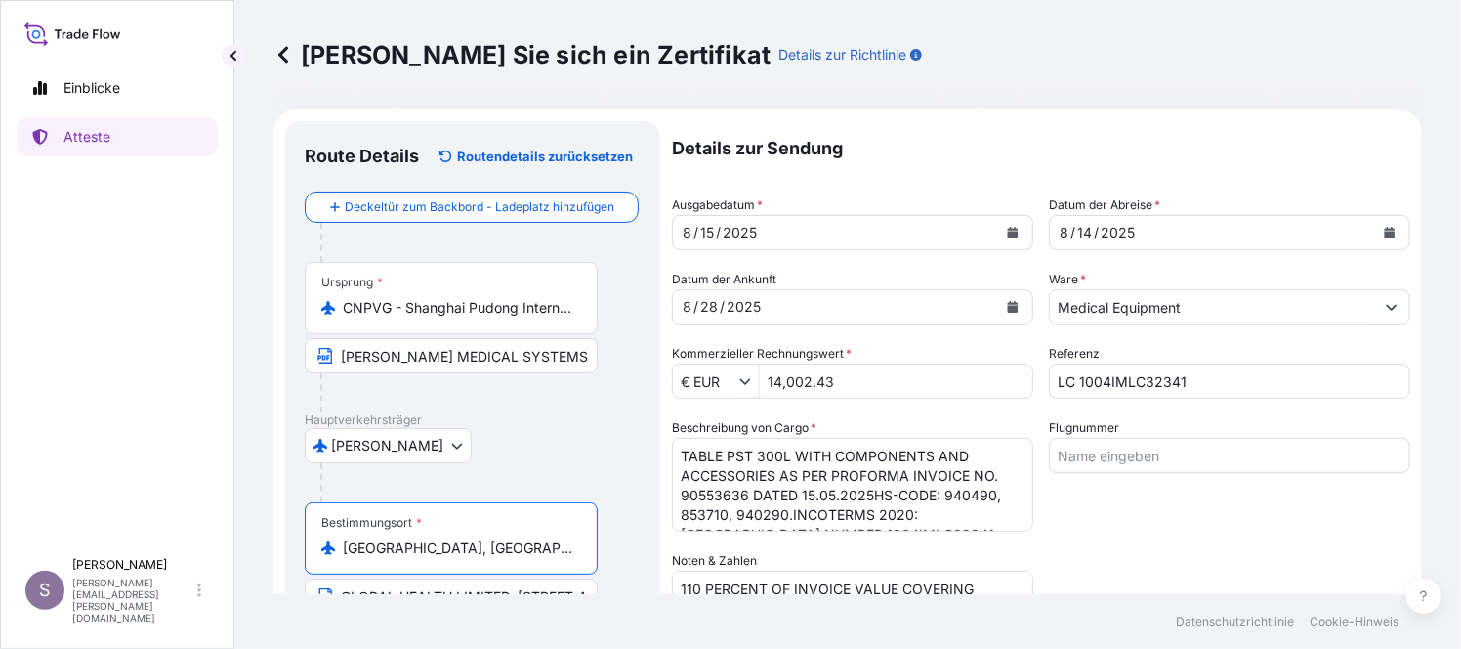
type input "[GEOGRAPHIC_DATA], [GEOGRAPHIC_DATA]"
click at [1008, 234] on icon "Kalender" at bounding box center [1013, 233] width 11 height 12
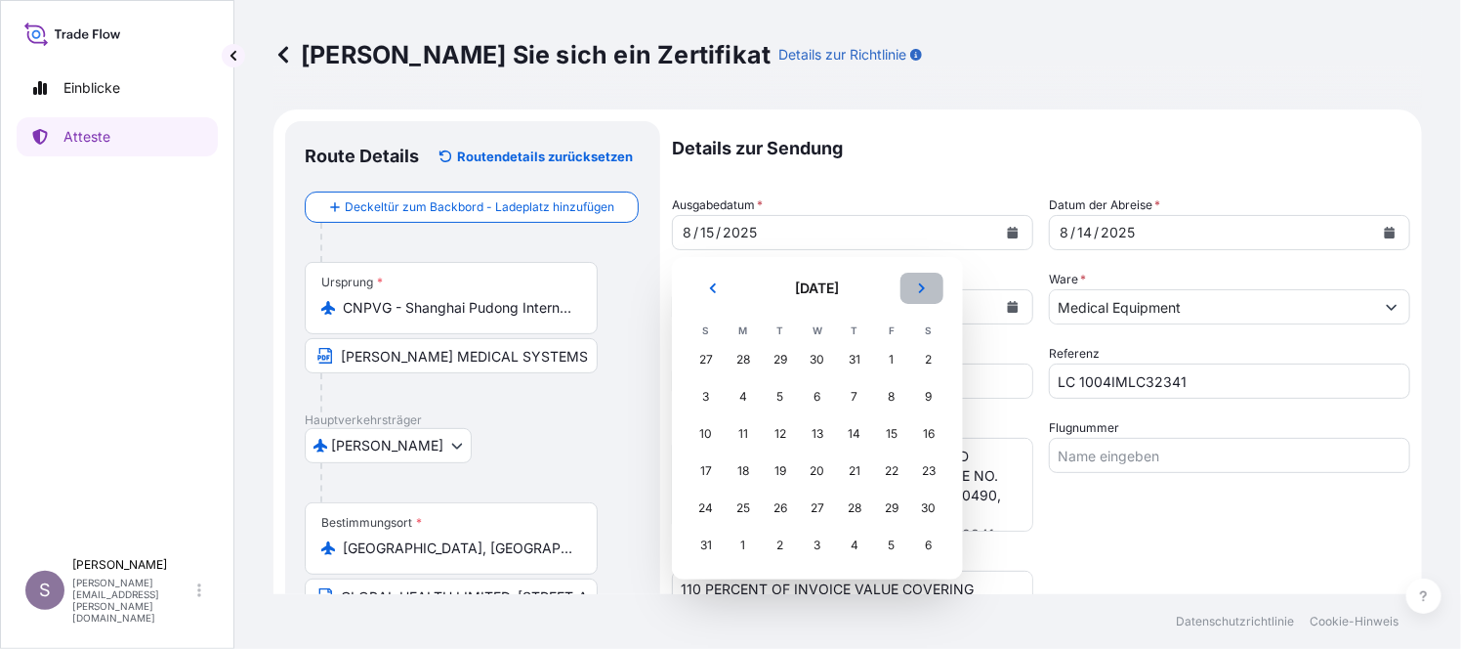
click at [919, 288] on icon "Nächster" at bounding box center [922, 288] width 12 height 12
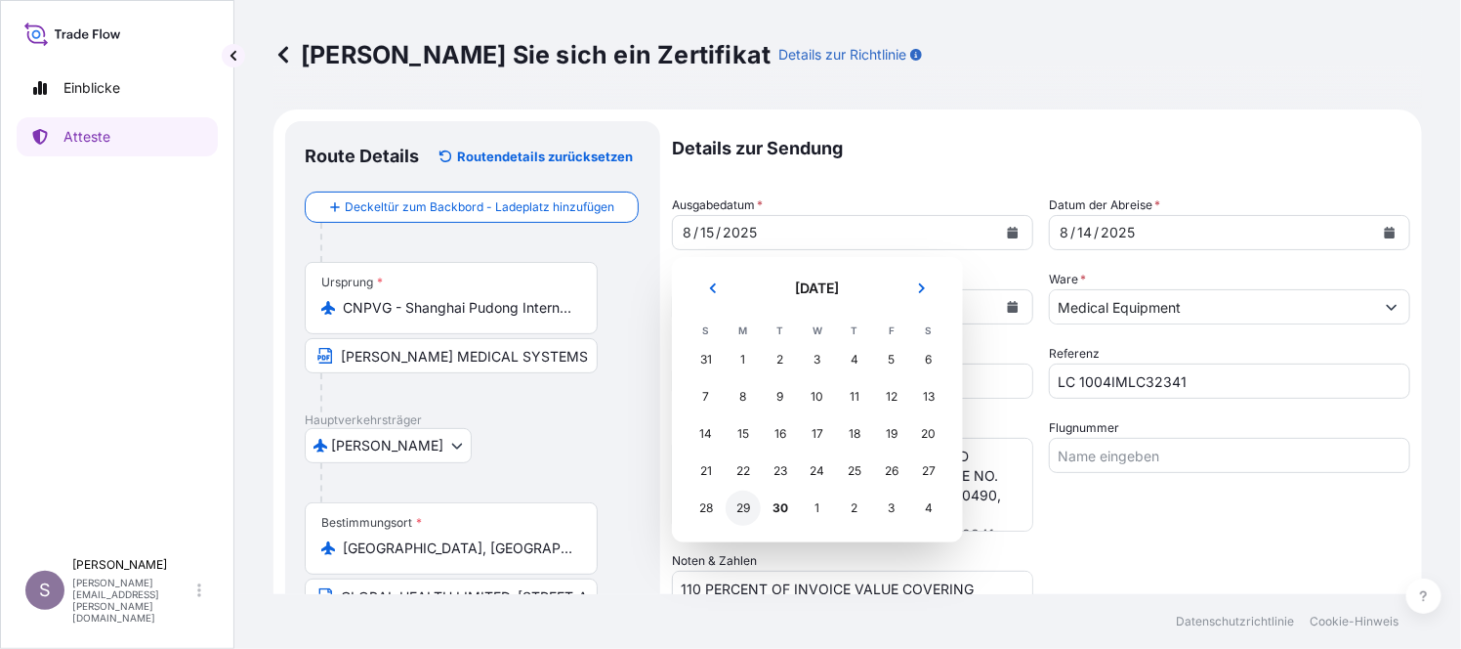
click at [743, 505] on div "29" at bounding box center [743, 507] width 35 height 35
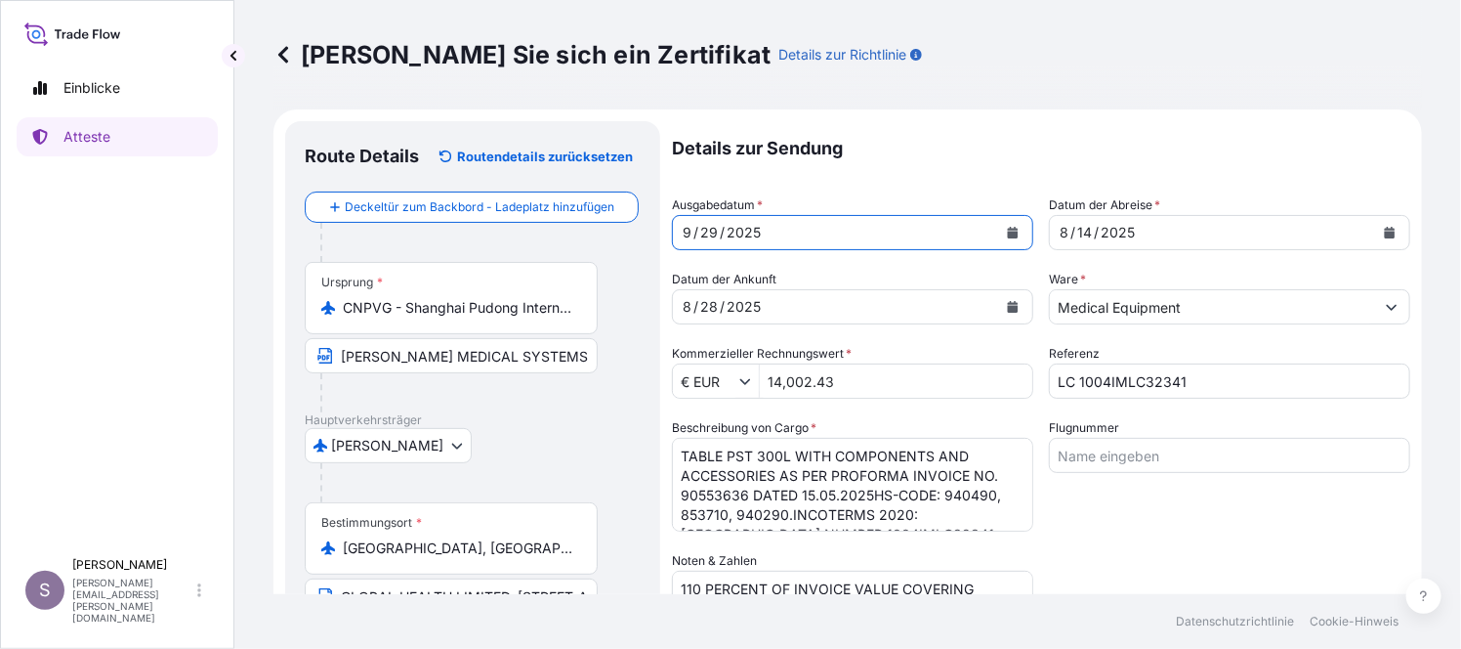
click at [1172, 232] on div "[DATE]" at bounding box center [1212, 232] width 324 height 35
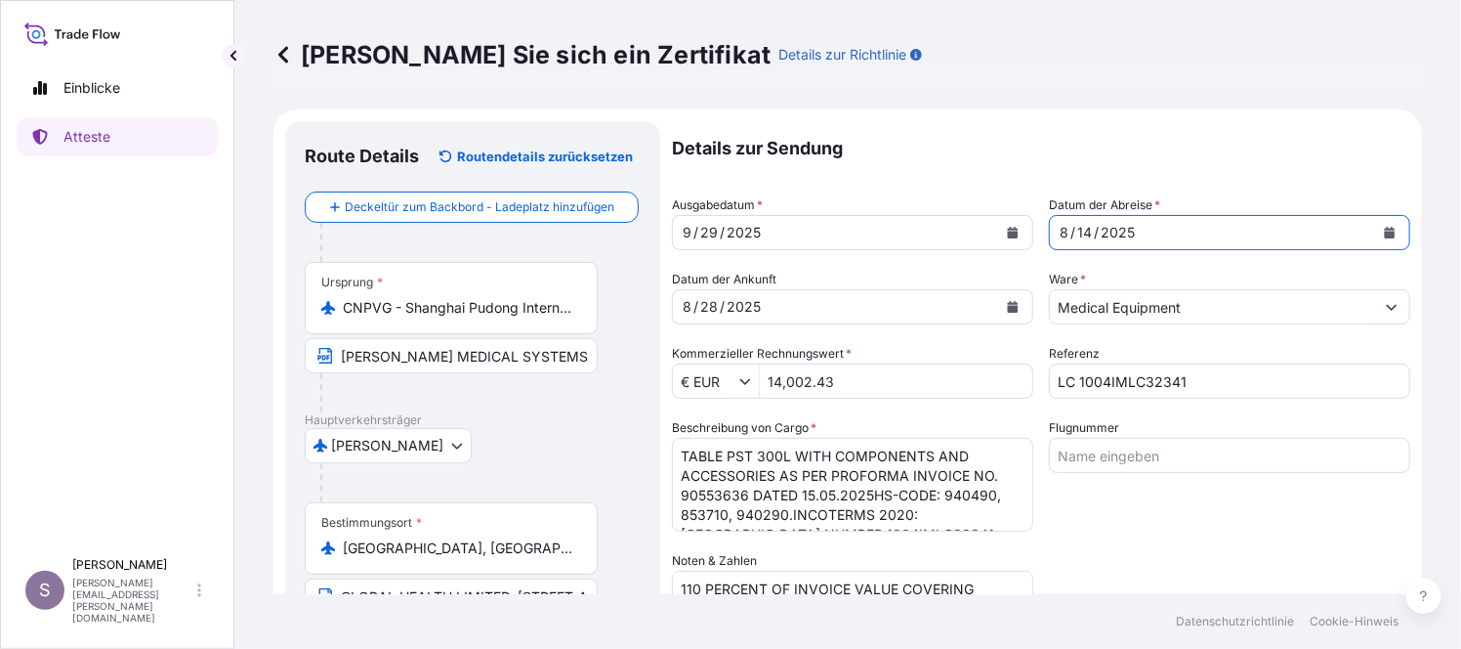
click at [1384, 232] on icon "Kalender" at bounding box center [1390, 233] width 12 height 12
click at [1007, 305] on icon "Kalender" at bounding box center [1013, 307] width 12 height 12
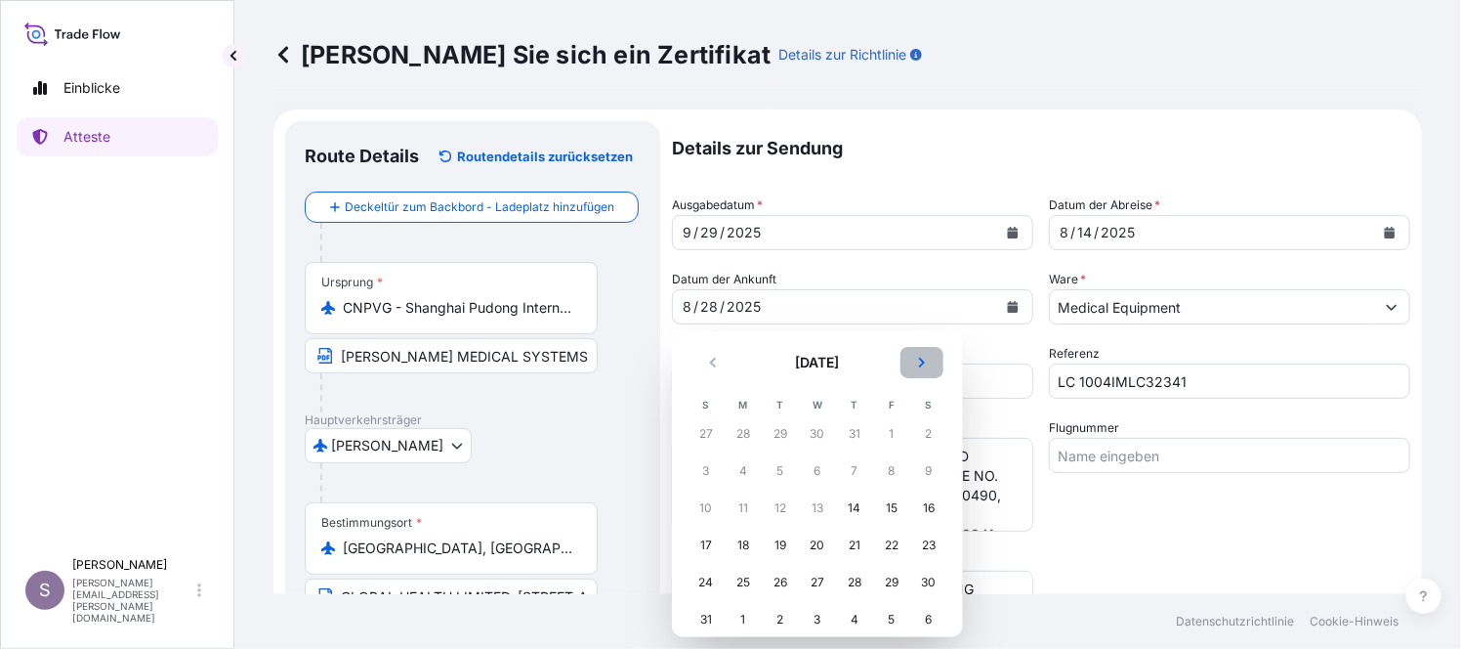
click at [918, 360] on icon "Nächster" at bounding box center [922, 363] width 12 height 12
click at [818, 434] on div "1" at bounding box center [817, 433] width 35 height 35
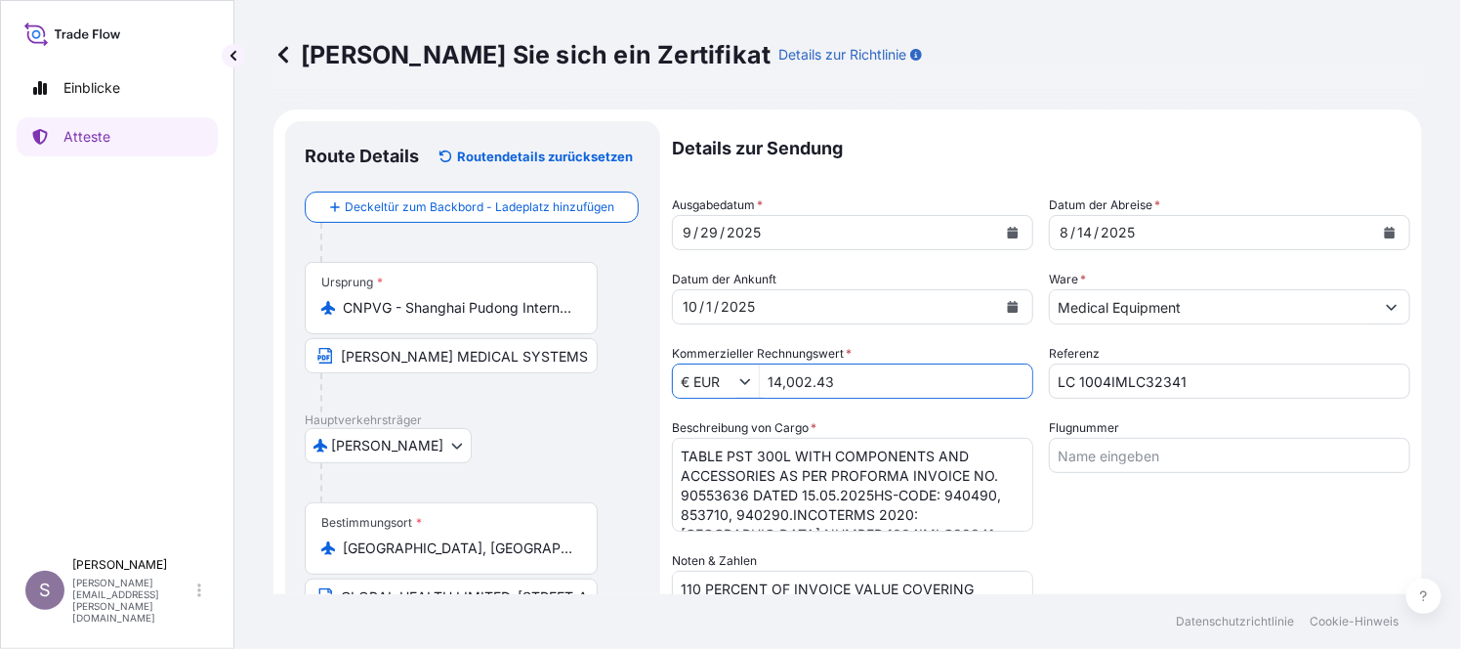
drag, startPoint x: 851, startPoint y: 375, endPoint x: 761, endPoint y: 384, distance: 90.3
click at [761, 384] on input "14,002.43" at bounding box center [896, 380] width 273 height 35
paste input "3.673,"
click at [783, 376] on input "13.67" at bounding box center [896, 380] width 273 height 35
click at [799, 372] on input "1367" at bounding box center [896, 380] width 273 height 35
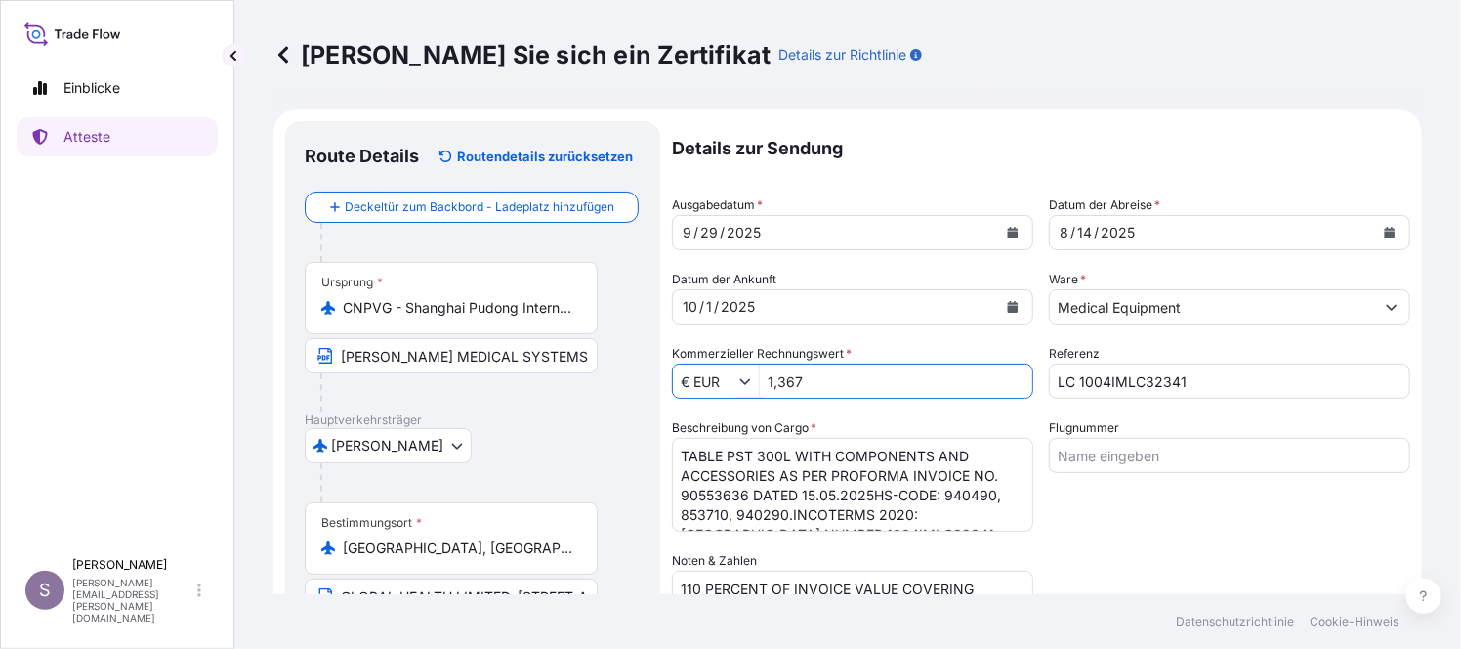
click at [806, 380] on input "1,367" at bounding box center [896, 380] width 273 height 35
click at [778, 380] on input "1,3673,43" at bounding box center [896, 380] width 273 height 35
click at [823, 303] on div "[DATE]" at bounding box center [835, 306] width 324 height 35
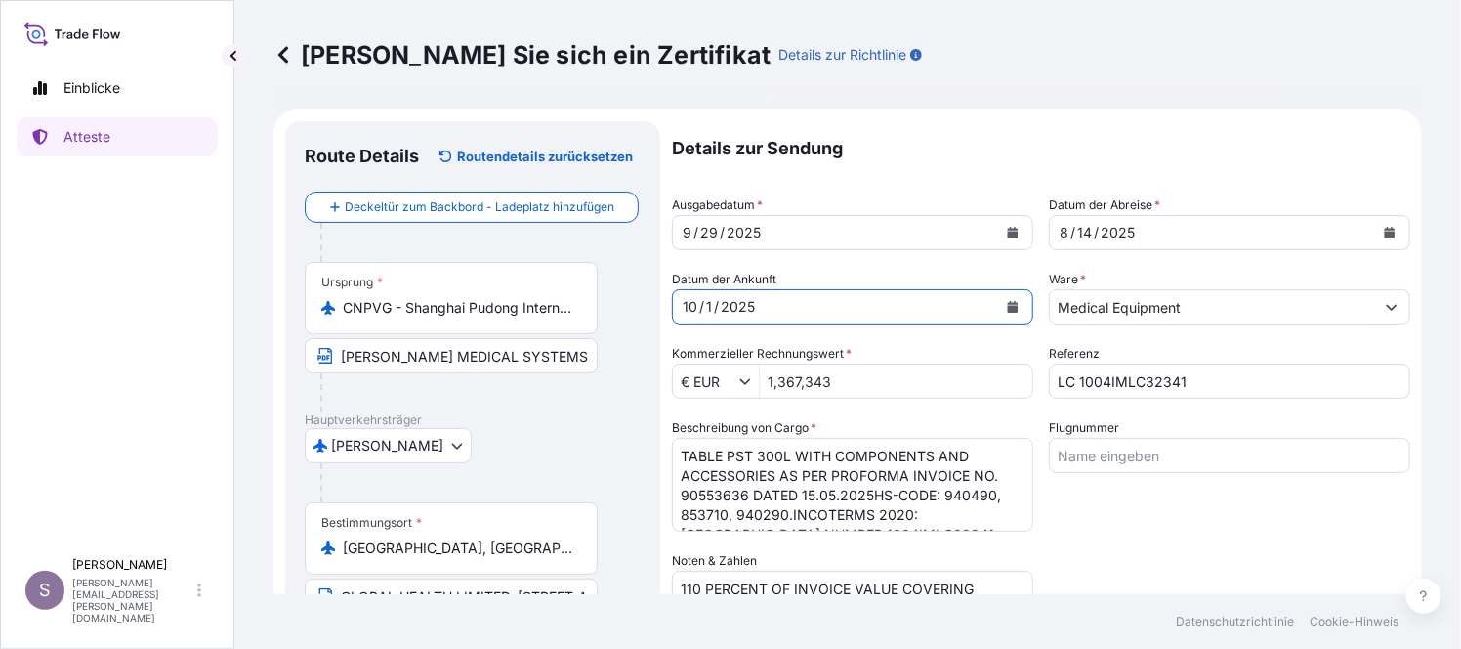
click at [812, 381] on input "1,367,343" at bounding box center [896, 380] width 273 height 35
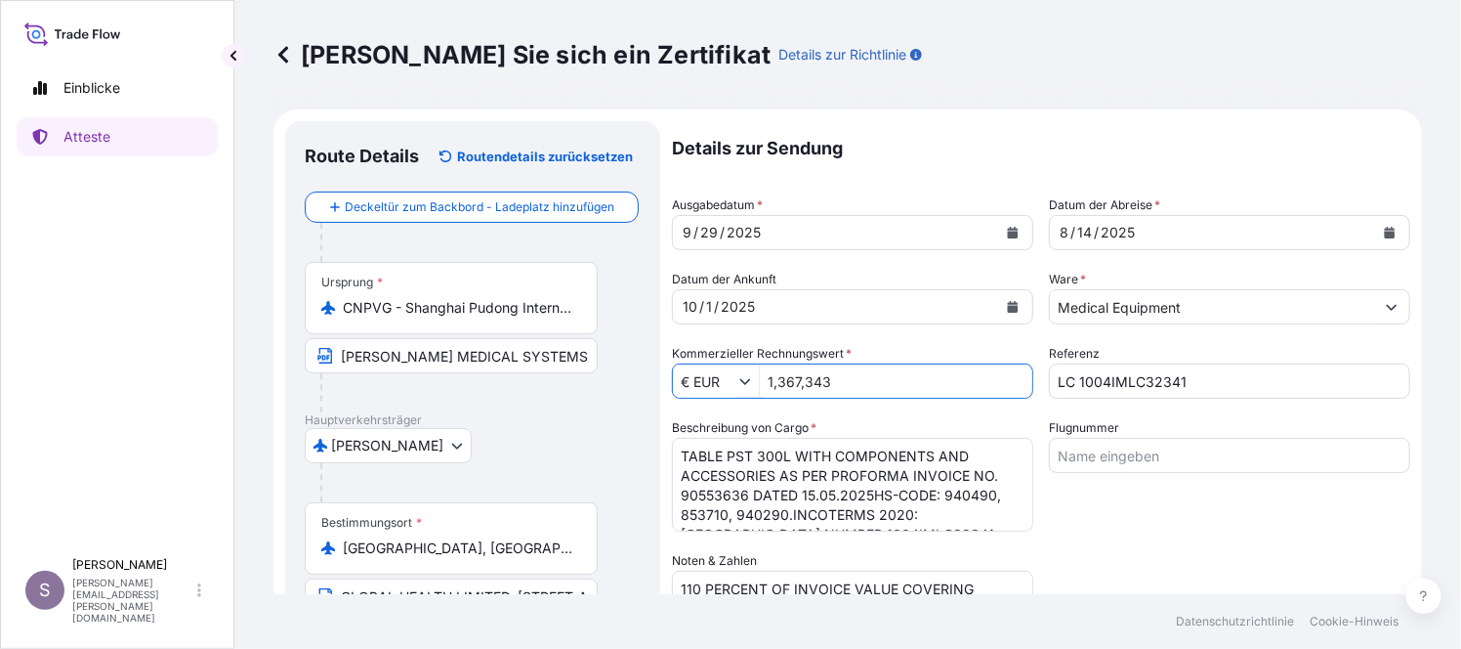
click at [802, 380] on input "1,367,343" at bounding box center [896, 380] width 273 height 35
click at [808, 378] on input "1,367343" at bounding box center [896, 380] width 273 height 35
type input "13,673.43"
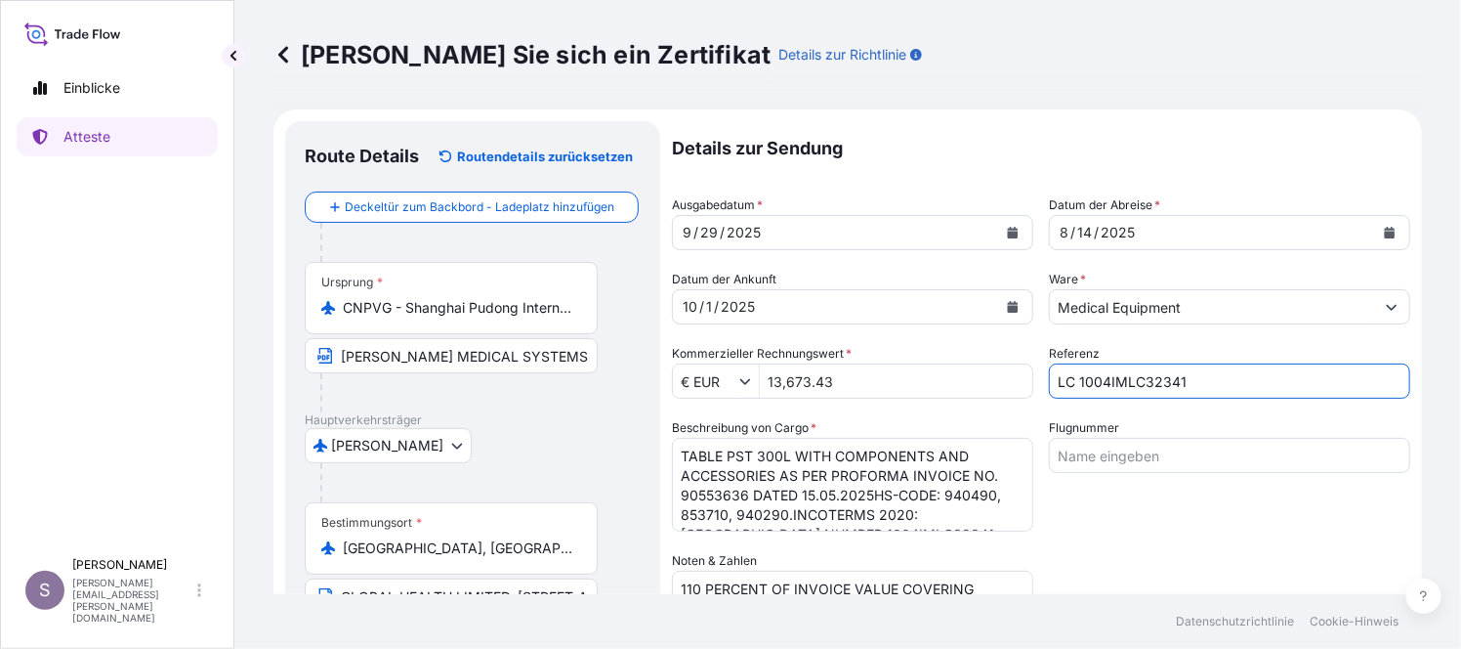
drag, startPoint x: 1193, startPoint y: 379, endPoint x: 1072, endPoint y: 378, distance: 121.1
click at [1072, 378] on input "LC 1004IMLC32341" at bounding box center [1229, 380] width 361 height 35
paste input "003LM01252300010"
type input "LC 003LM01252300010"
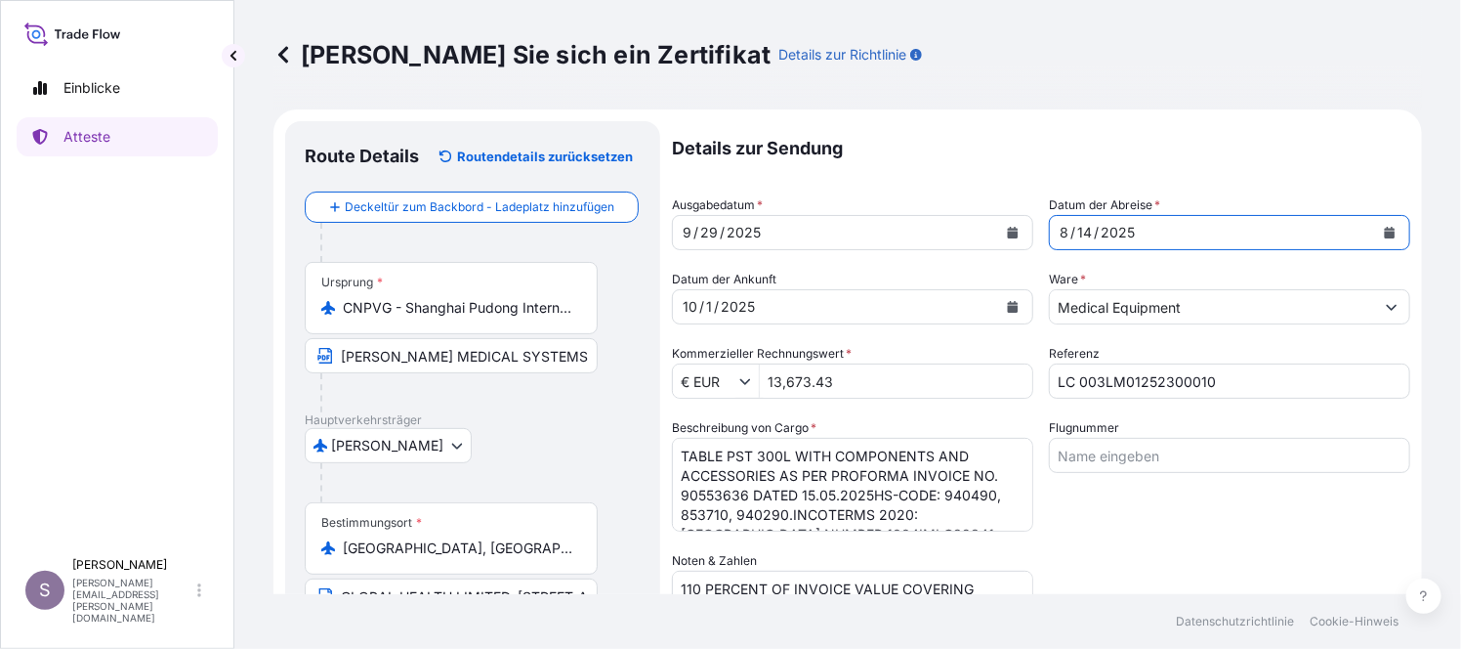
click at [1385, 234] on icon "Kalender" at bounding box center [1390, 233] width 11 height 12
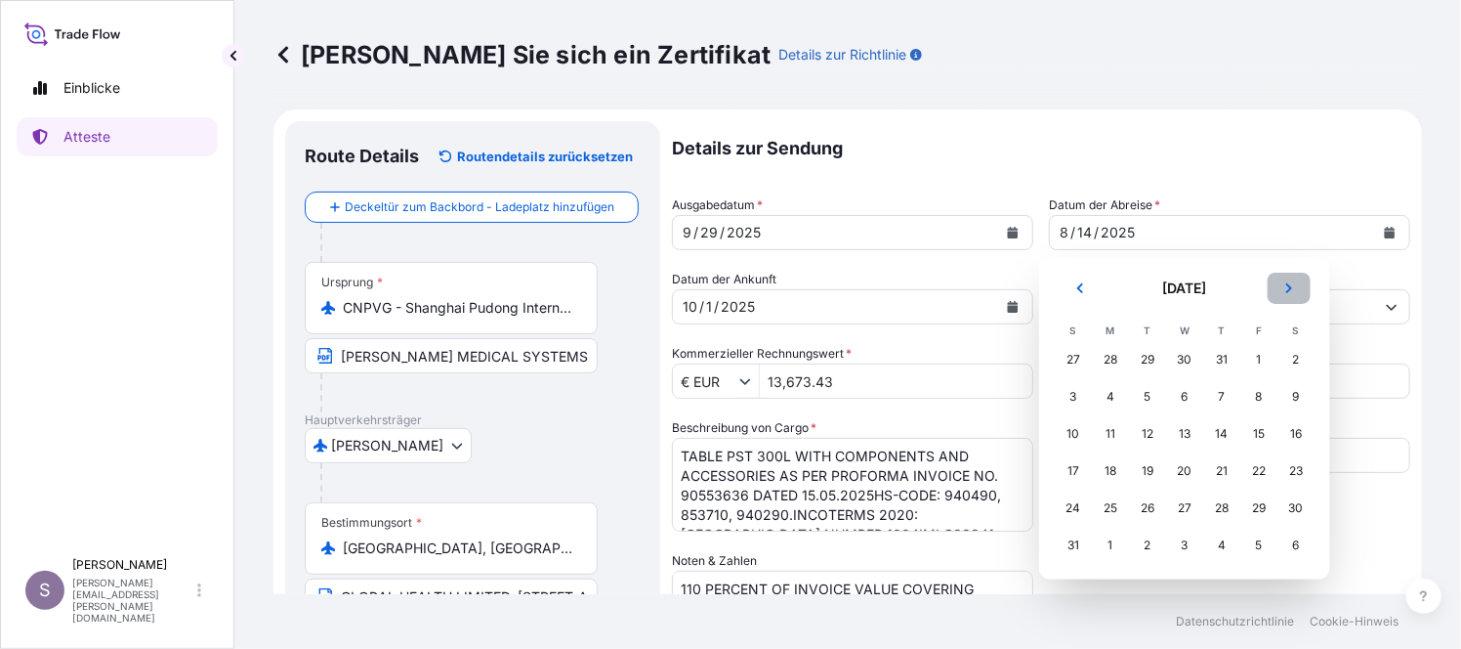
click at [1287, 291] on icon "Nächster" at bounding box center [1290, 288] width 6 height 10
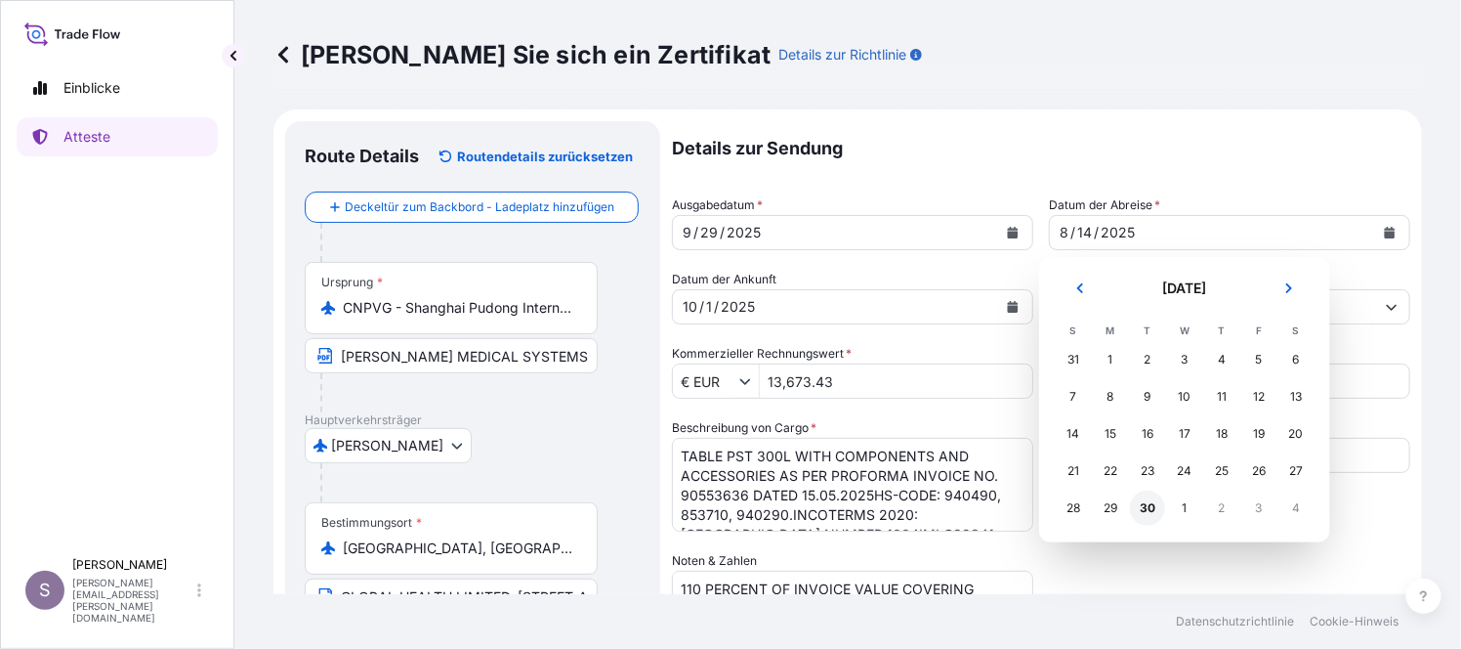
click at [1151, 505] on div "30" at bounding box center [1147, 507] width 35 height 35
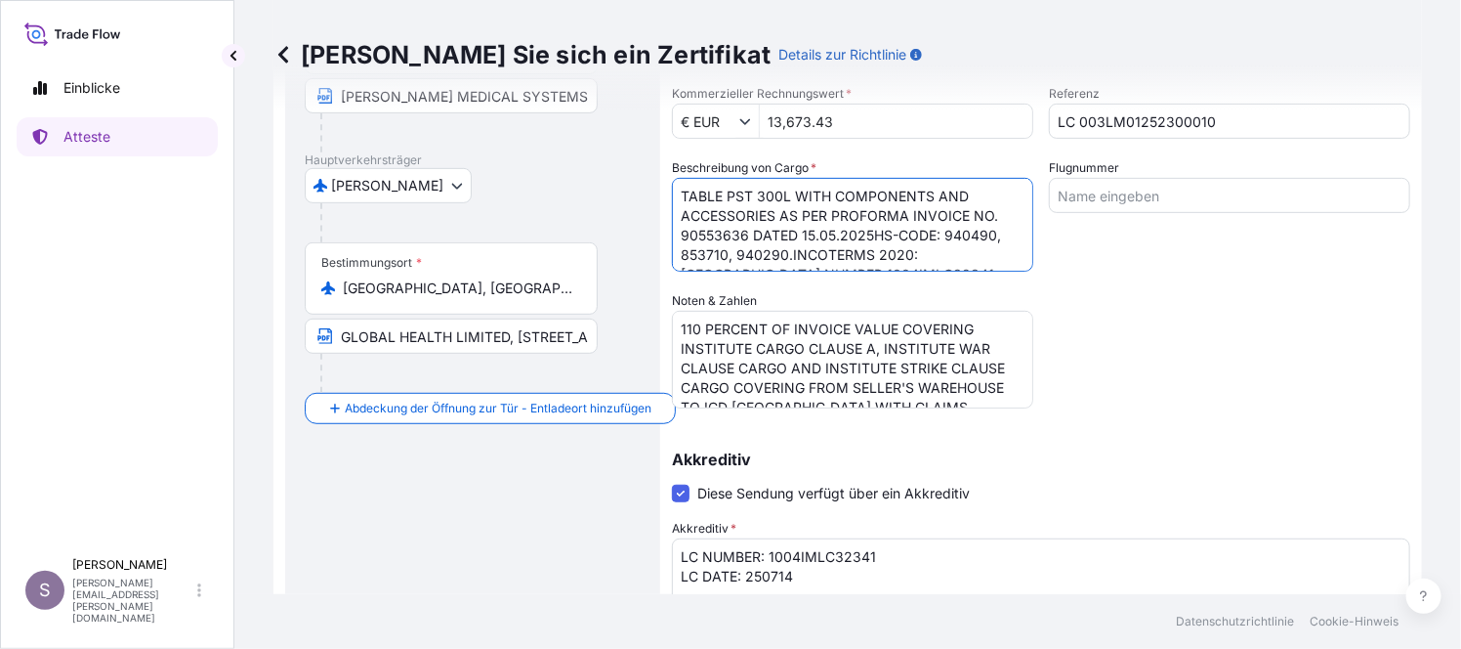
scroll to position [40, 0]
drag, startPoint x: 682, startPoint y: 190, endPoint x: 951, endPoint y: 270, distance: 280.3
click at [951, 270] on textarea "TABLE PST 300L WITH COMPONENTS AND ACCESSORIES AS PER PROFORMA INVOICE NO. 9055…" at bounding box center [852, 225] width 361 height 94
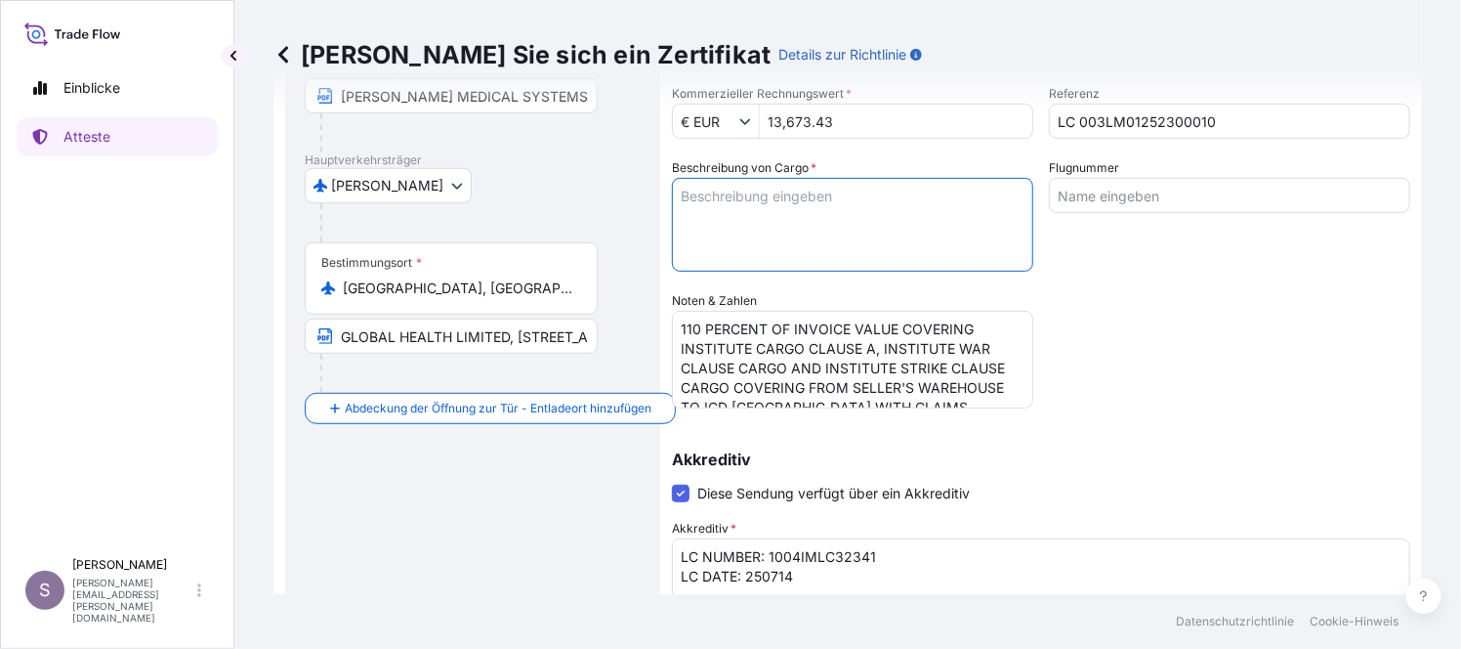
scroll to position [0, 0]
click at [690, 192] on textarea "TABLE PST 300L WITH COMPONENTS AND ACCESSORIES AS PER PROFORMA INVOICE NO. 9055…" at bounding box center [852, 225] width 361 height 94
paste textarea "PURCHASE OF PST300 MOBILE OPERATING TABLE FOR HOSPITAL USE AS PER APPLICANT PUR…"
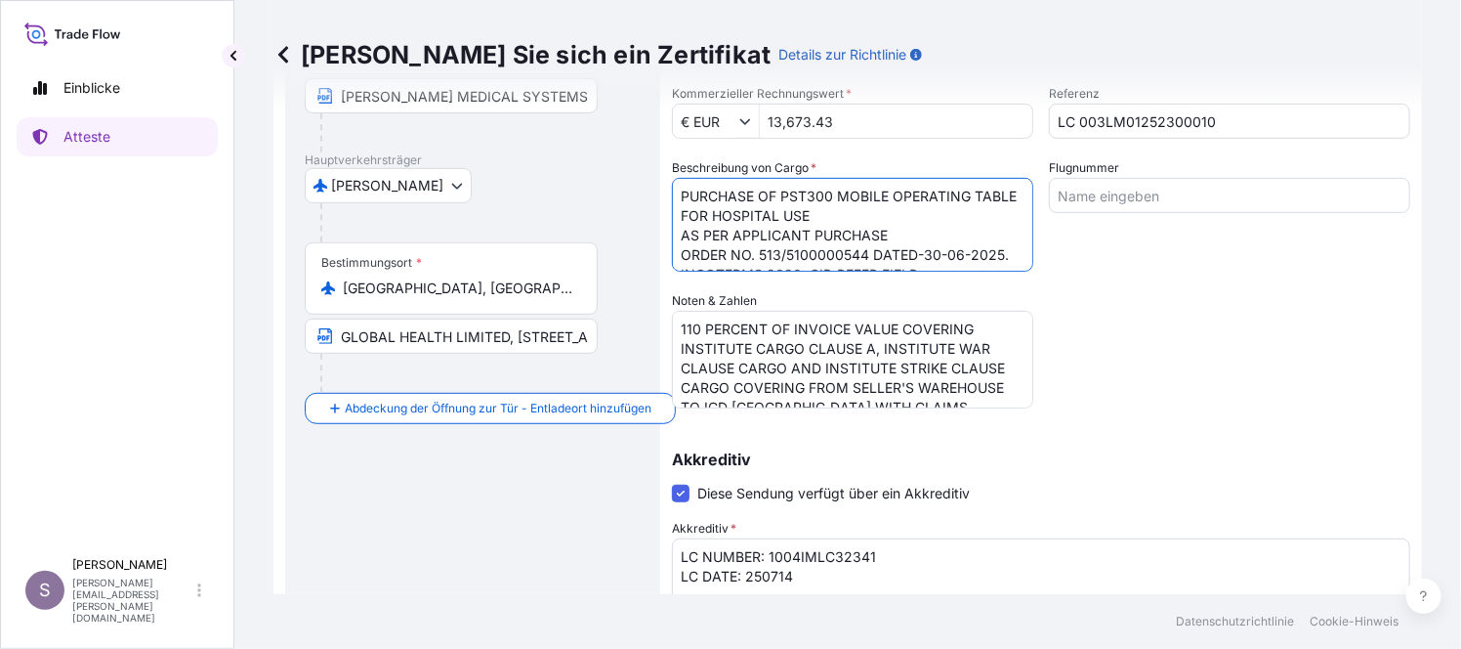
scroll to position [79, 0]
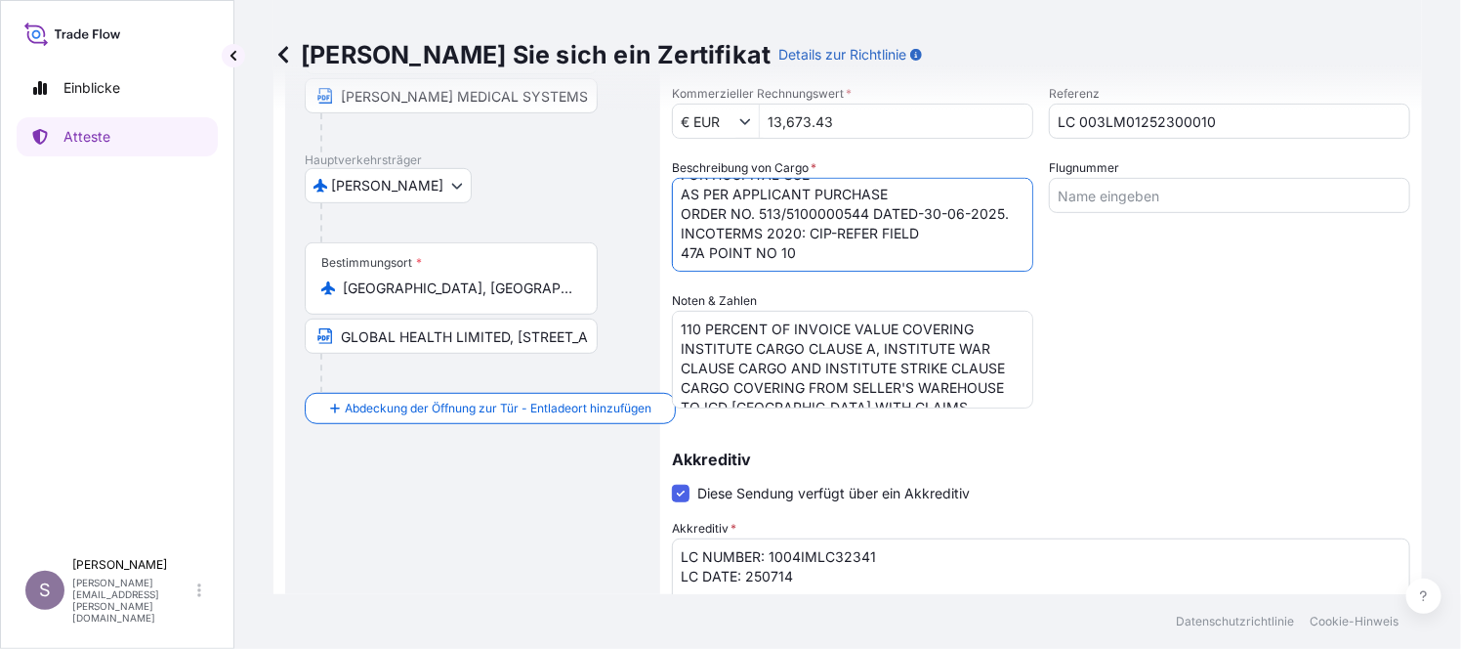
type textarea "PURCHASE OF PST300 MOBILE OPERATING TABLE FOR HOSPITAL USE AS PER APPLICANT PUR…"
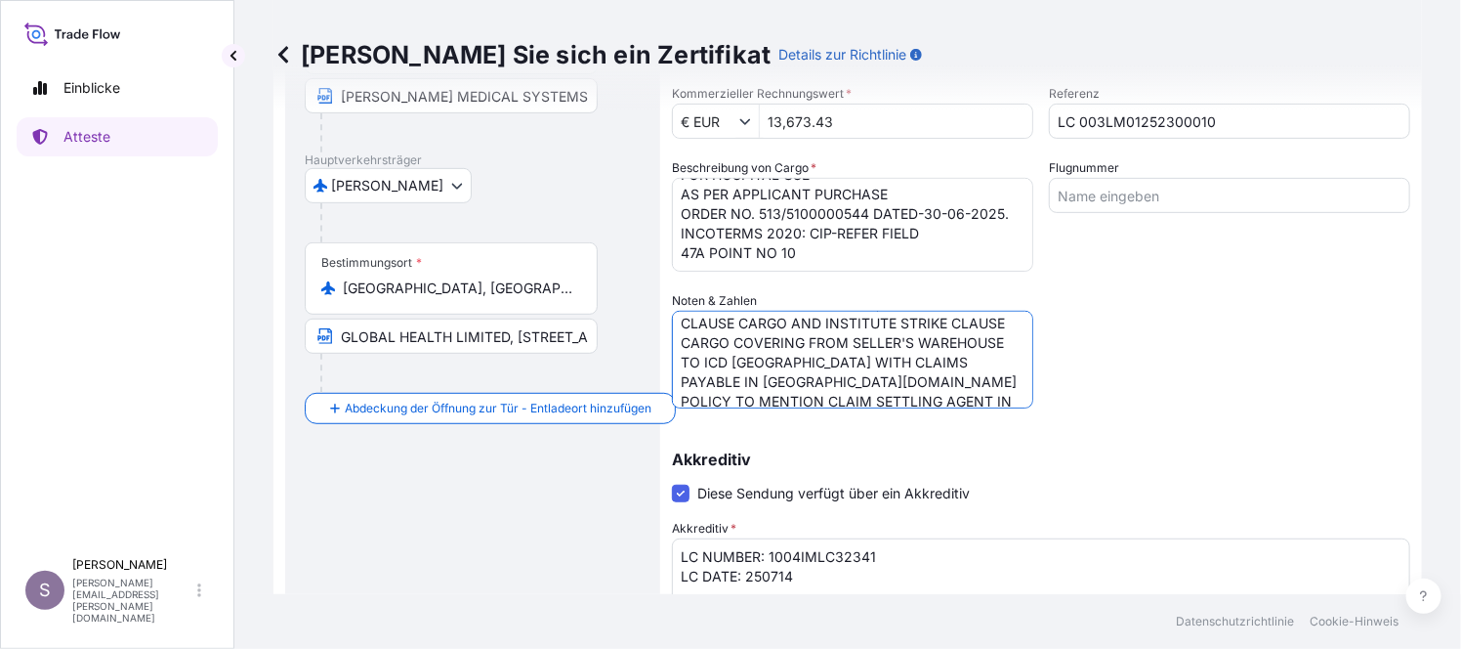
scroll to position [56, 0]
drag, startPoint x: 727, startPoint y: 334, endPoint x: 1037, endPoint y: 392, distance: 316.0
click at [1037, 392] on div "Details zur Sendung Ausgabedatum * [DATE] Datum der Abreise * [DATE] Datum der …" at bounding box center [1041, 363] width 739 height 1005
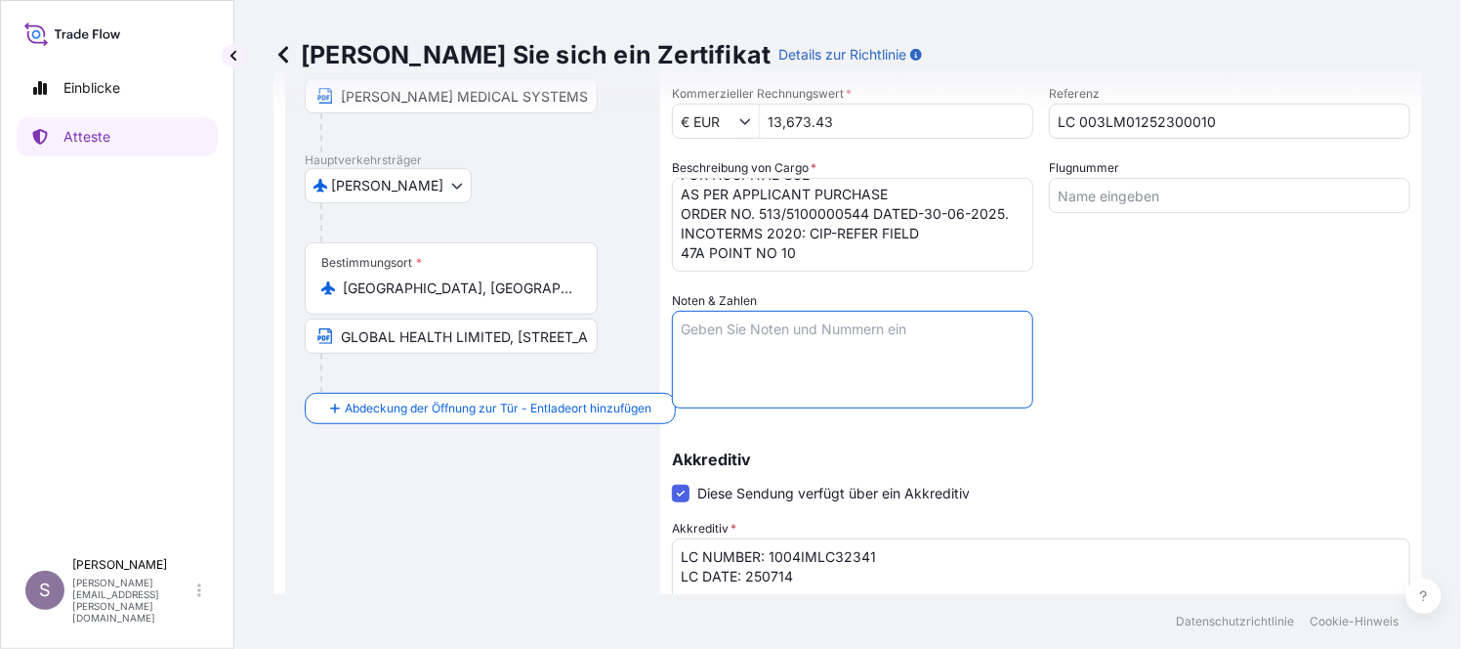
scroll to position [0, 0]
click at [688, 320] on textarea "110 PERCENT OF INVOICE VALUE COVERING INSTITUTE CARGO CLAUSE A, INSTITUTE WAR C…" at bounding box center [852, 360] width 361 height 98
paste textarea "A MINIMUM OF 110 PCT OF INVOICE VALUE DATED NOT LATER THAN THE SHOPPING DATE AN…"
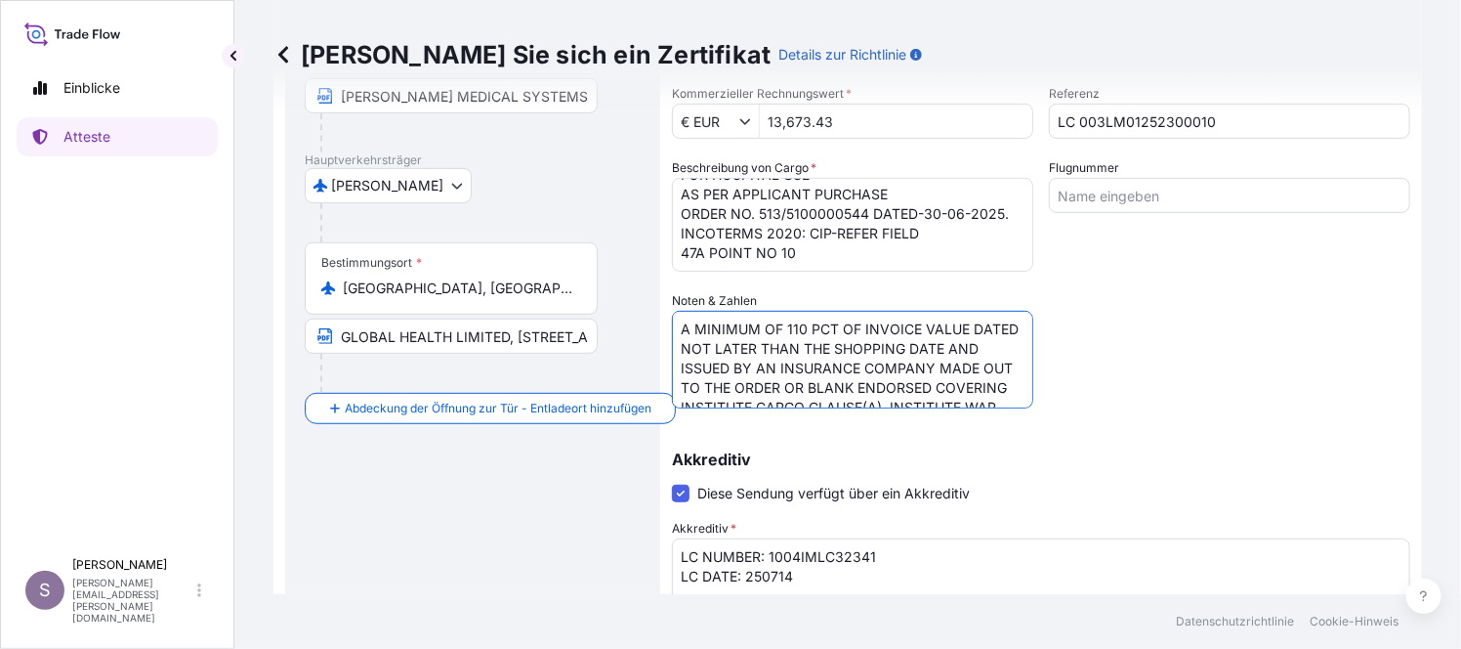
type textarea "A MINIMUM OF 110 PCT OF INVOICE VALUE DATED NOT LATER THAN THE SHOPPING DATE AN…"
drag, startPoint x: 1217, startPoint y: 123, endPoint x: 1071, endPoint y: 123, distance: 146.5
click at [1071, 123] on input "LC 003LM01252300010" at bounding box center [1229, 121] width 361 height 35
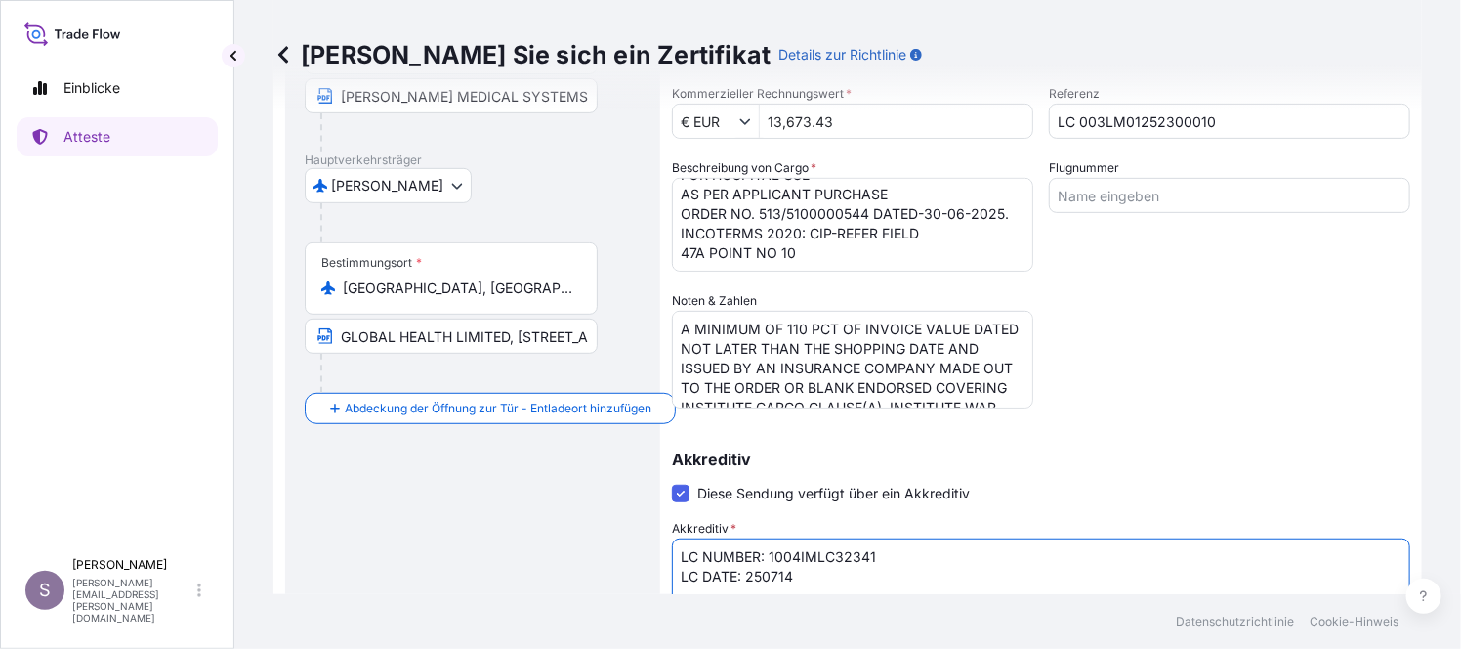
drag, startPoint x: 881, startPoint y: 554, endPoint x: 770, endPoint y: 556, distance: 111.4
click at [770, 556] on textarea "LC NUMBER: 1004IMLC32341 LC DATE: 250714" at bounding box center [1041, 585] width 739 height 94
paste textarea "003LM01252300010"
click at [792, 574] on textarea "LC NUMBER: 1004IMLC32341 LC DATE: 250714" at bounding box center [1041, 585] width 739 height 94
drag, startPoint x: 790, startPoint y: 575, endPoint x: 764, endPoint y: 577, distance: 26.4
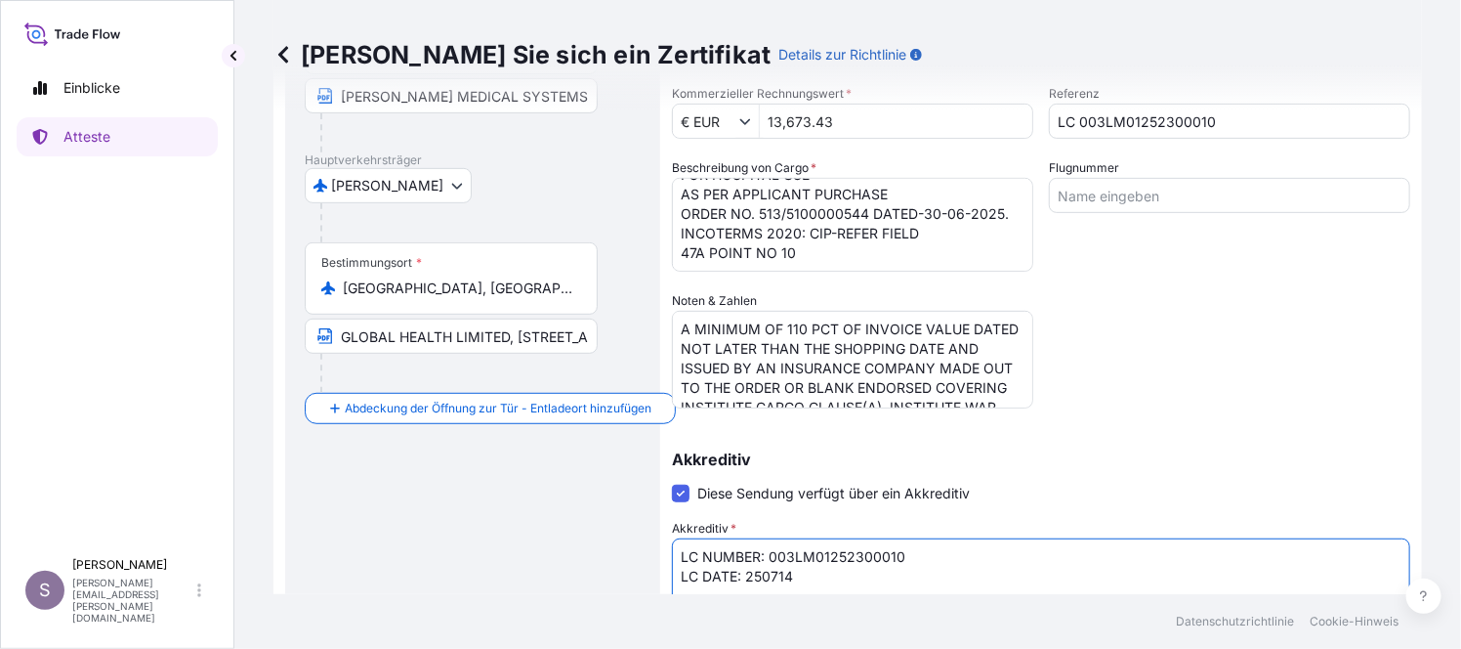
click at [764, 577] on textarea "LC NUMBER: 1004IMLC32341 LC DATE: 250714" at bounding box center [1041, 585] width 739 height 94
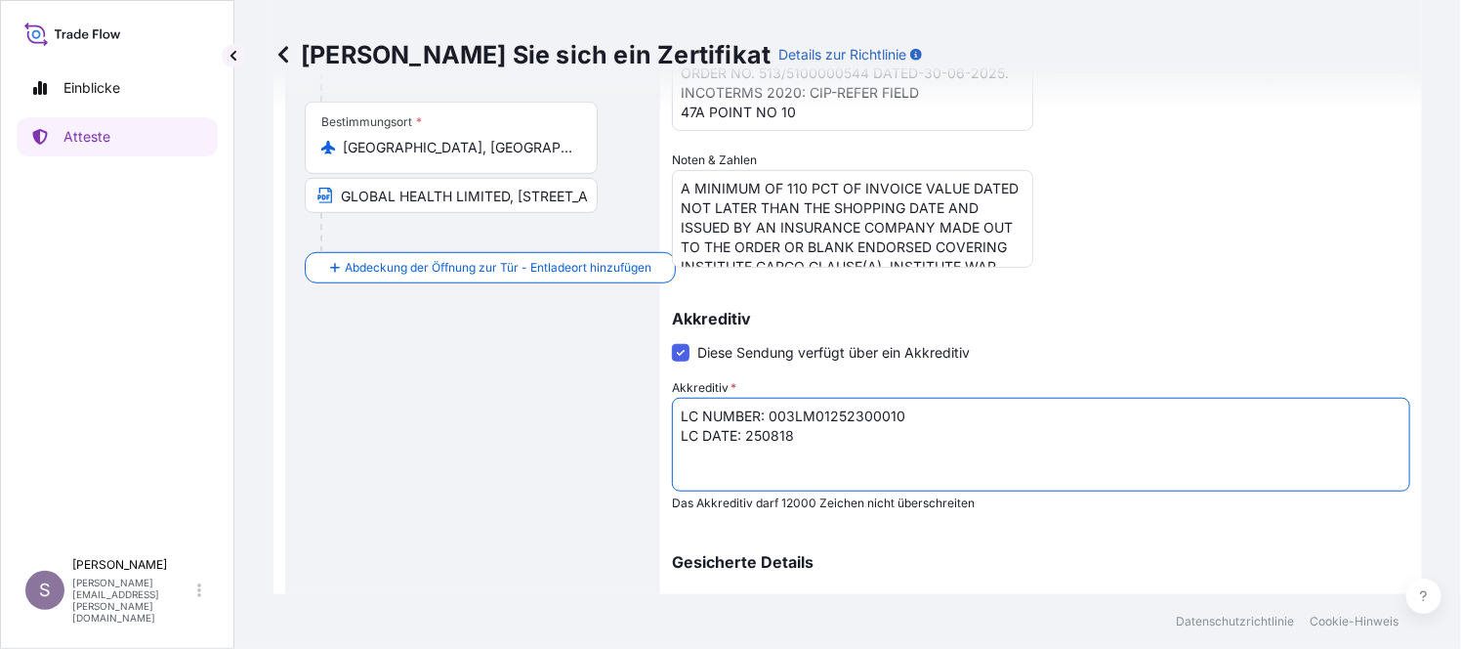
scroll to position [597, 0]
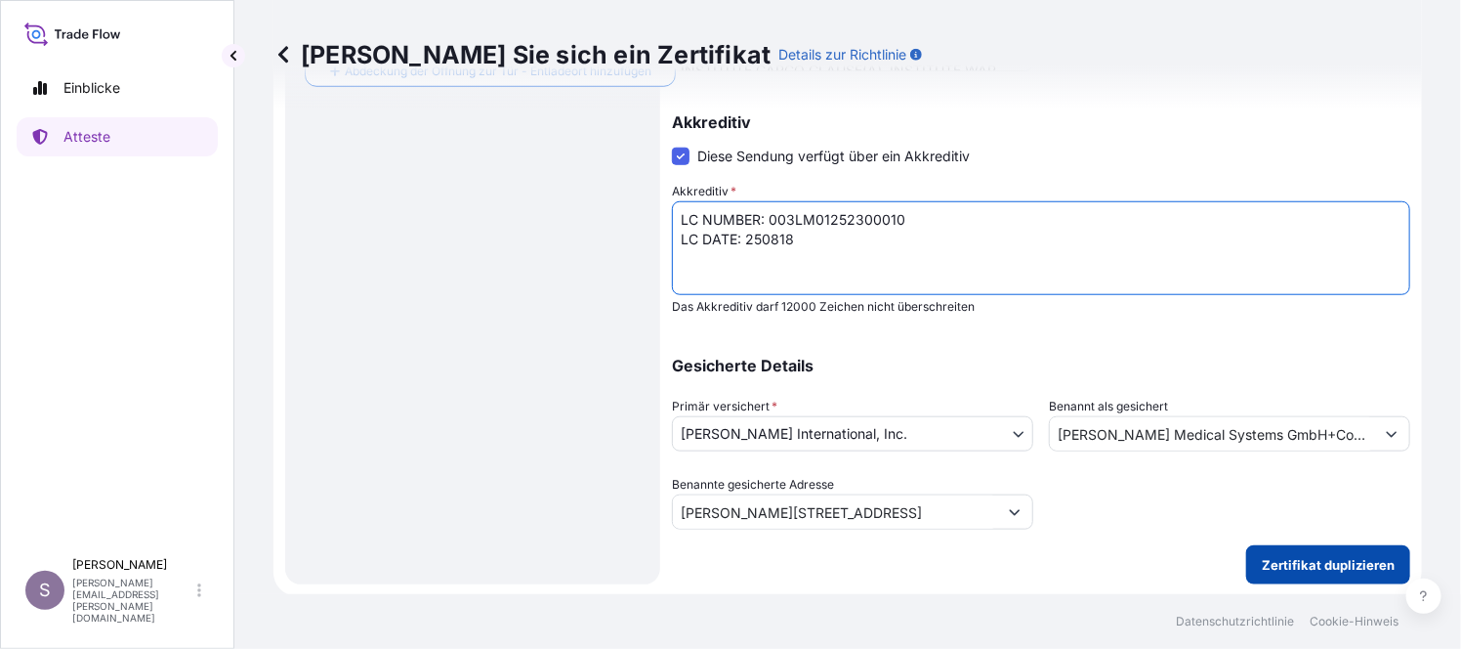
type textarea "LC NUMBER: 003LM01252300010 LC DATE: 250818"
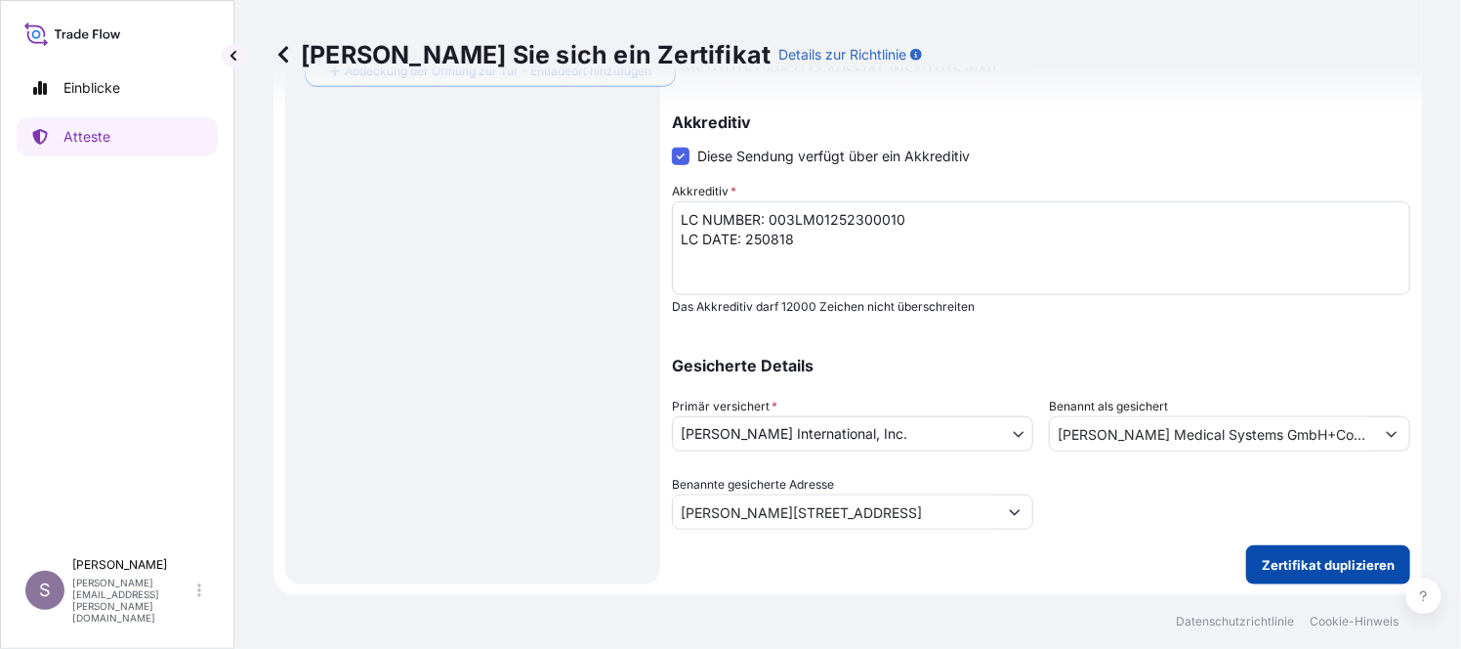
click at [1305, 566] on p "Zertifikat duplizieren" at bounding box center [1328, 565] width 133 height 20
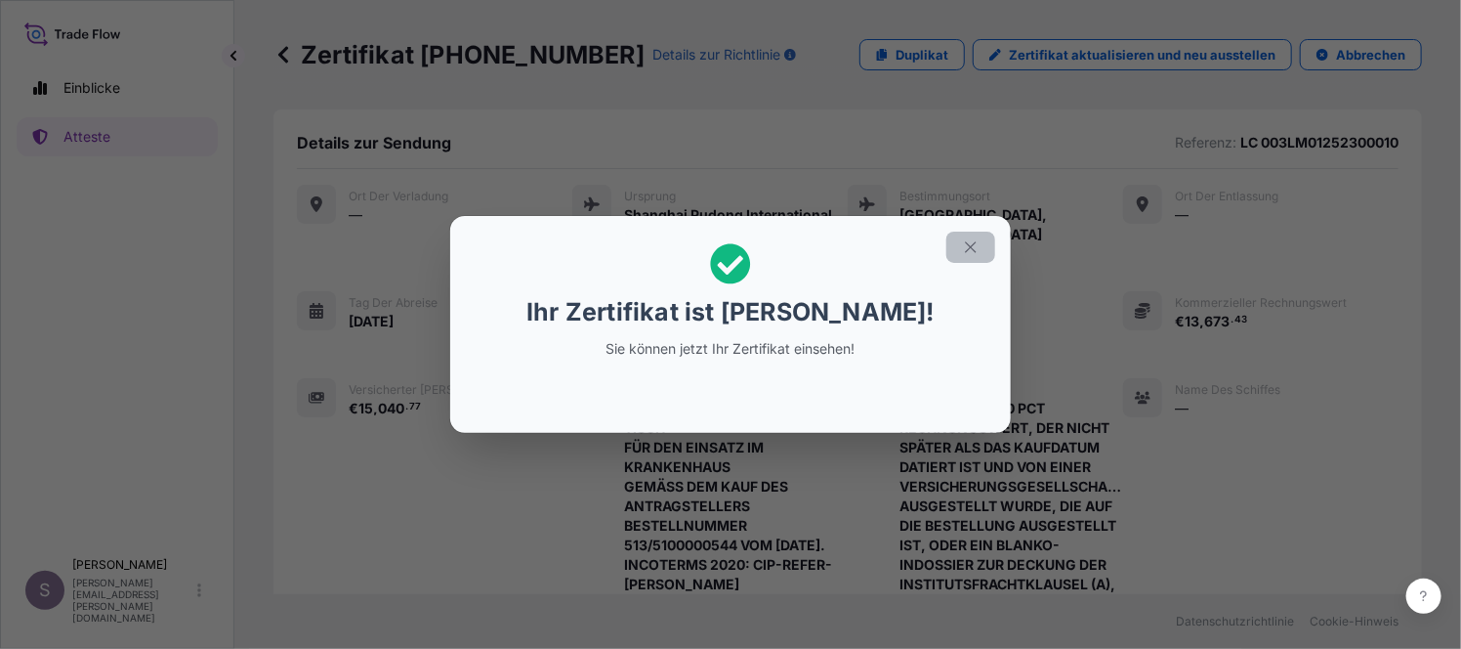
click at [974, 246] on icon "button" at bounding box center [971, 247] width 18 height 18
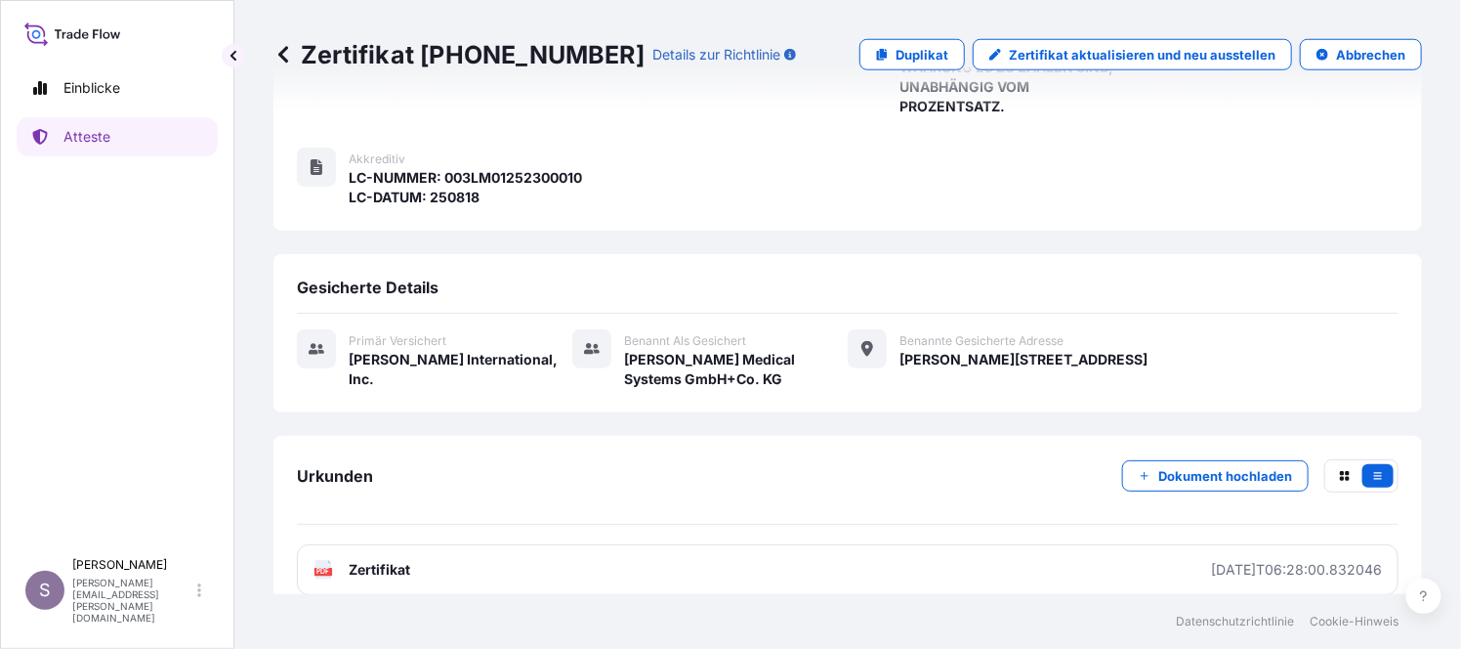
scroll to position [830, 0]
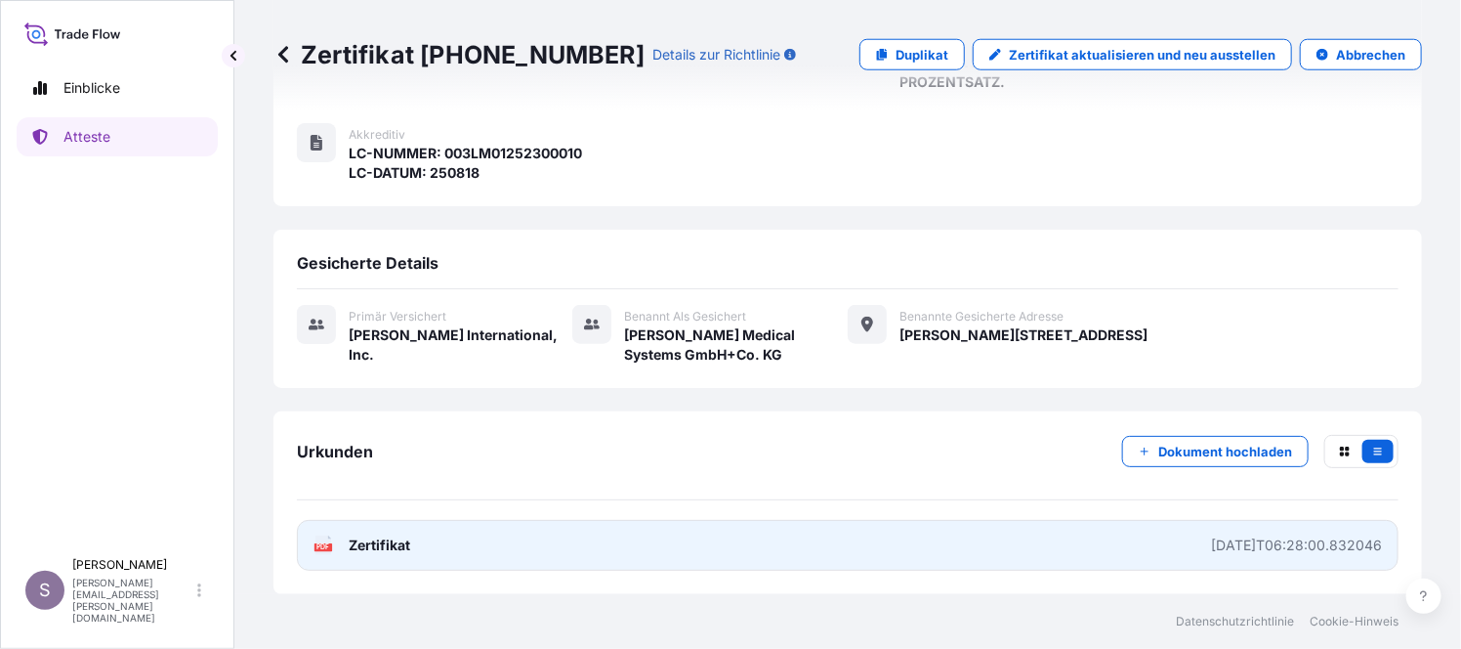
click at [384, 551] on span "Zertifikat" at bounding box center [380, 545] width 62 height 20
